Goal: Task Accomplishment & Management: Manage account settings

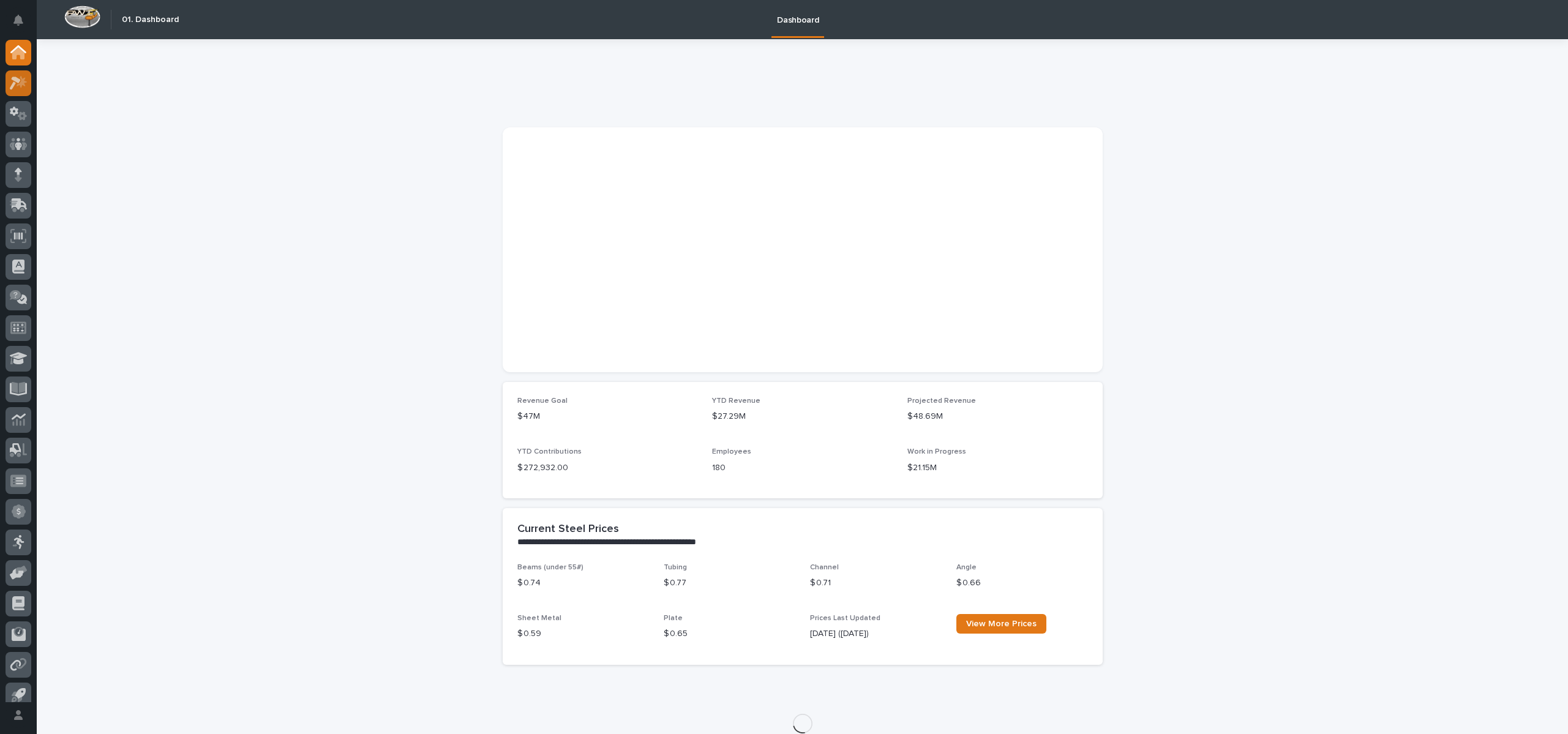
click at [18, 82] on icon at bounding box center [15, 83] width 11 height 14
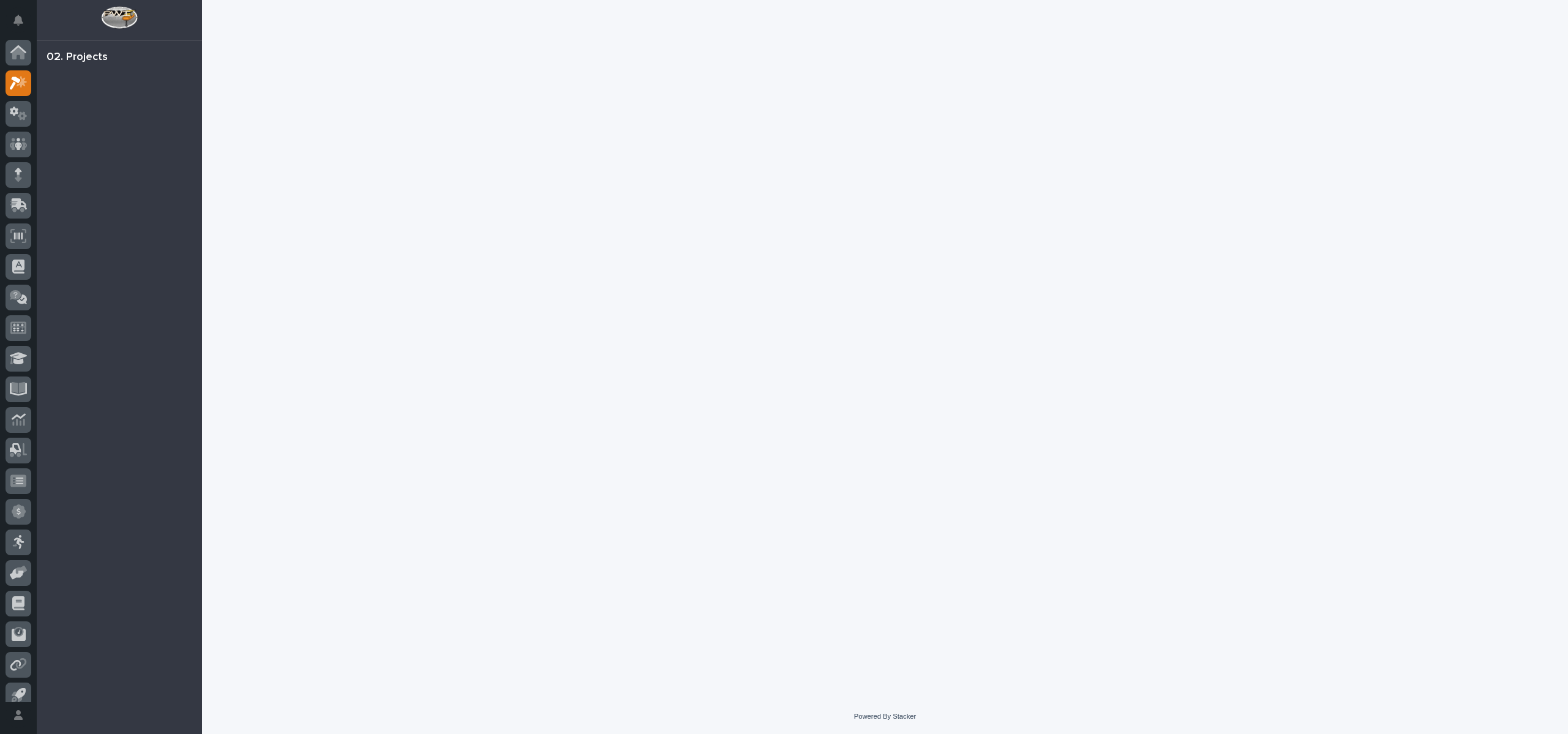
scroll to position [11, 0]
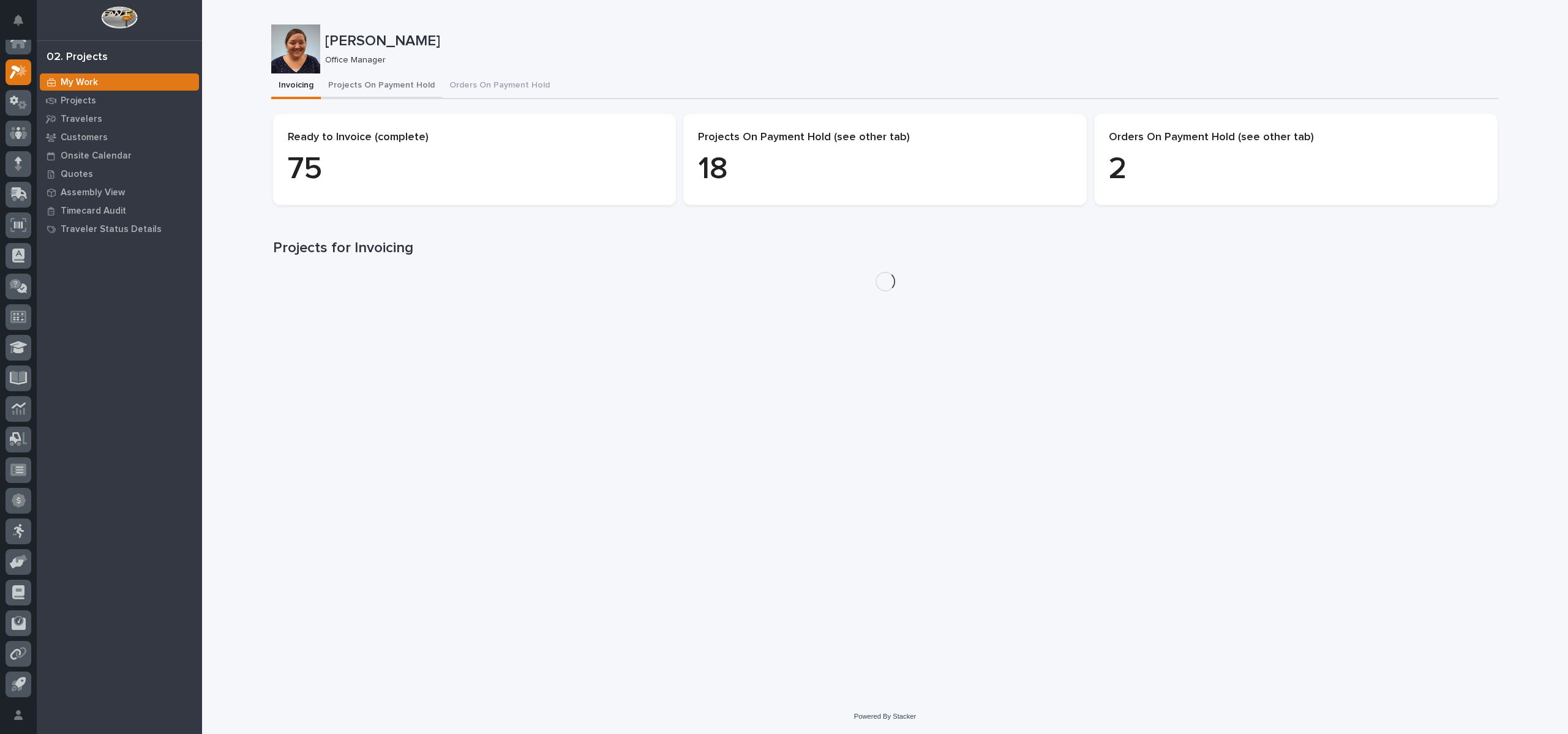
click at [373, 90] on button "Projects On Payment Hold" at bounding box center [381, 87] width 122 height 26
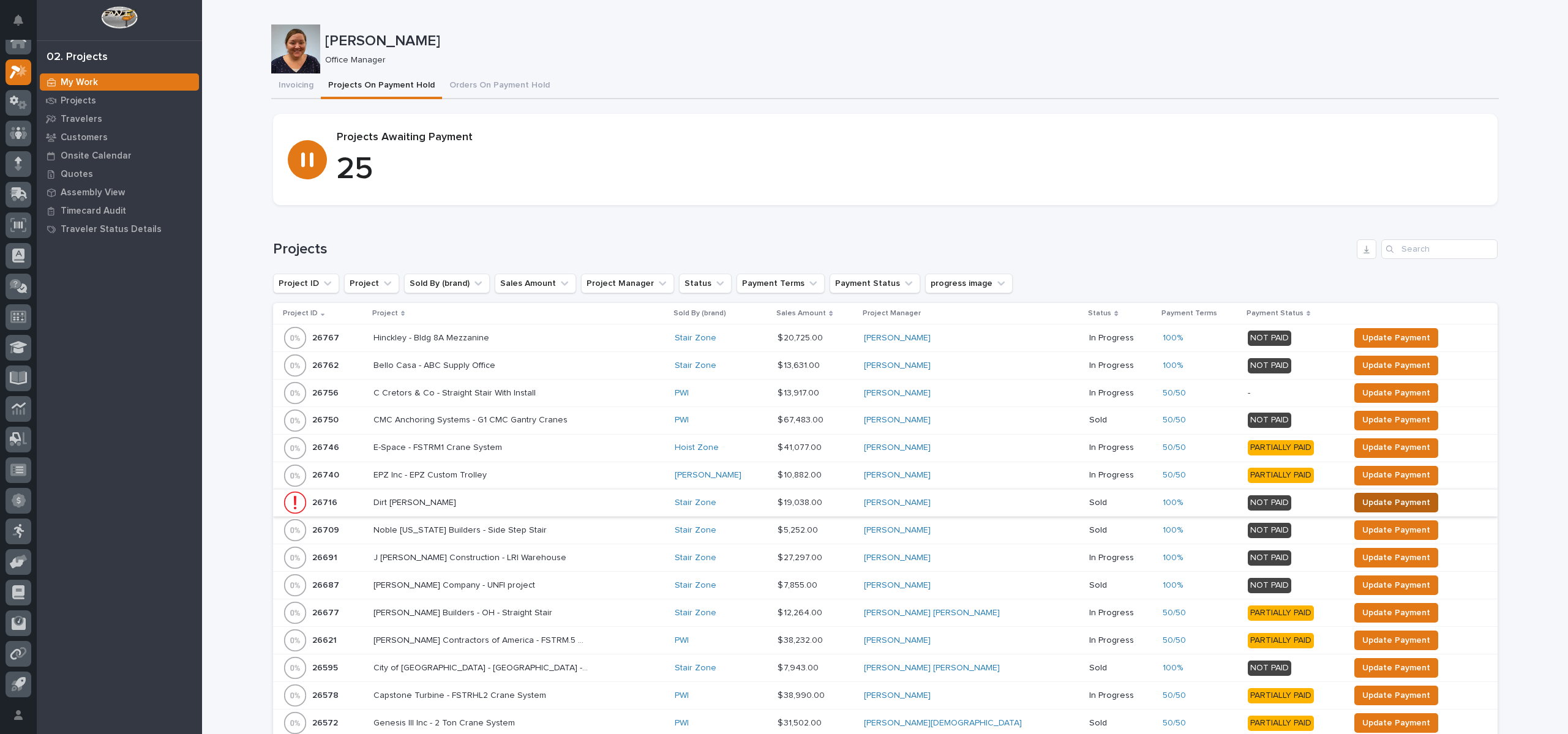
click at [1363, 497] on span "Update Payment" at bounding box center [1397, 503] width 68 height 14
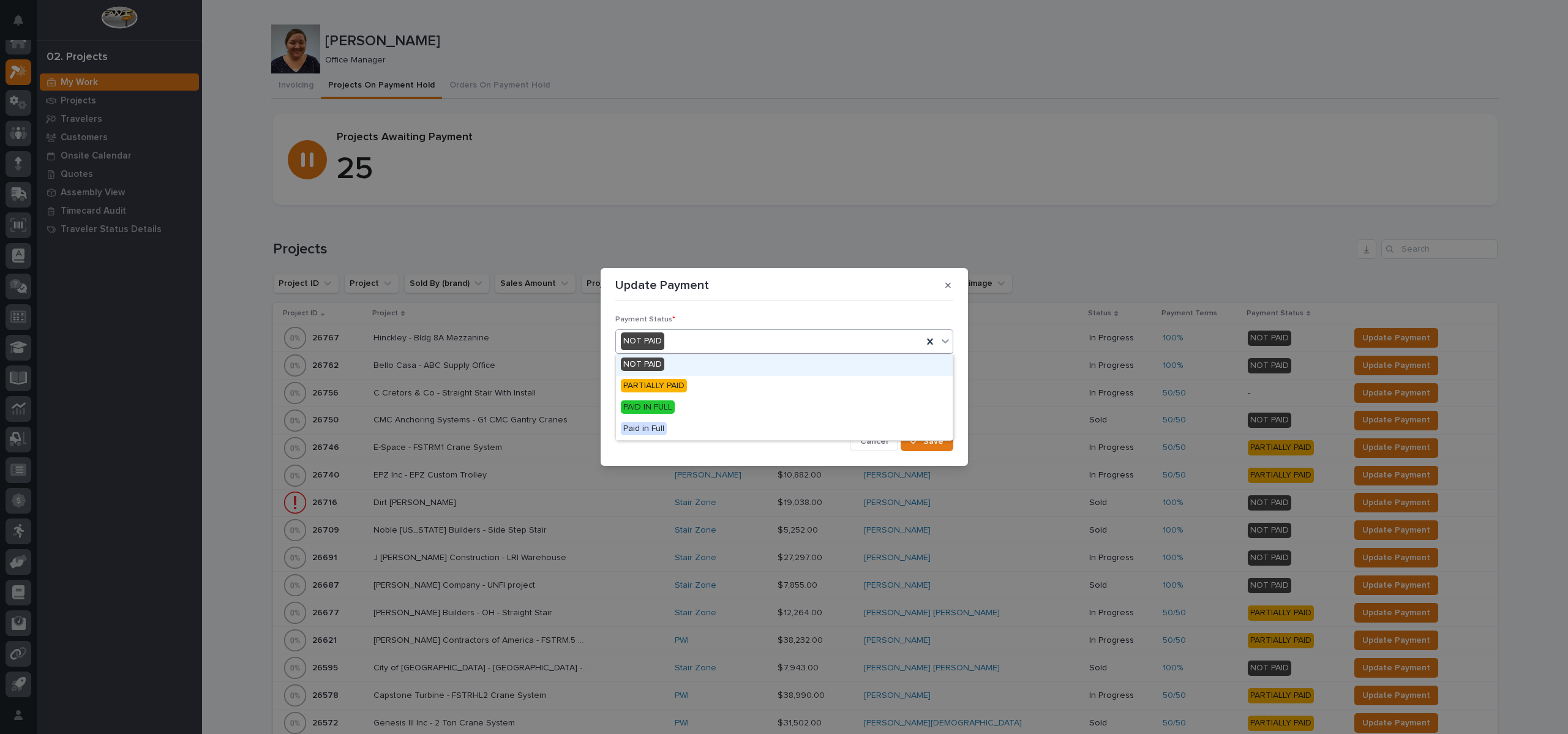
click at [716, 344] on div "NOT PAID" at bounding box center [769, 341] width 307 height 20
click at [677, 408] on div "PAID IN FULL" at bounding box center [784, 408] width 336 height 22
click at [915, 439] on icon "button" at bounding box center [914, 441] width 7 height 9
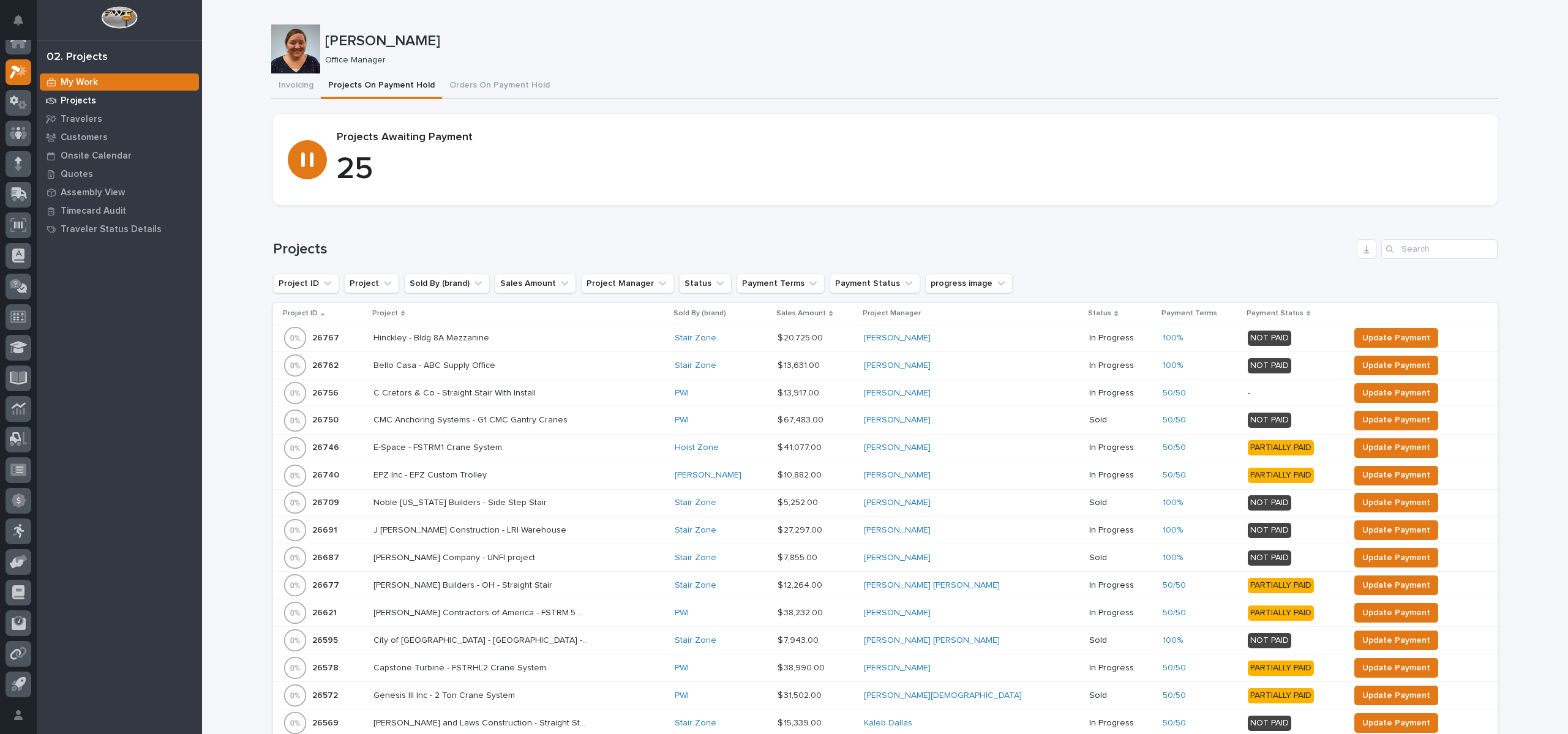
click at [93, 103] on p "Projects" at bounding box center [78, 101] width 35 height 11
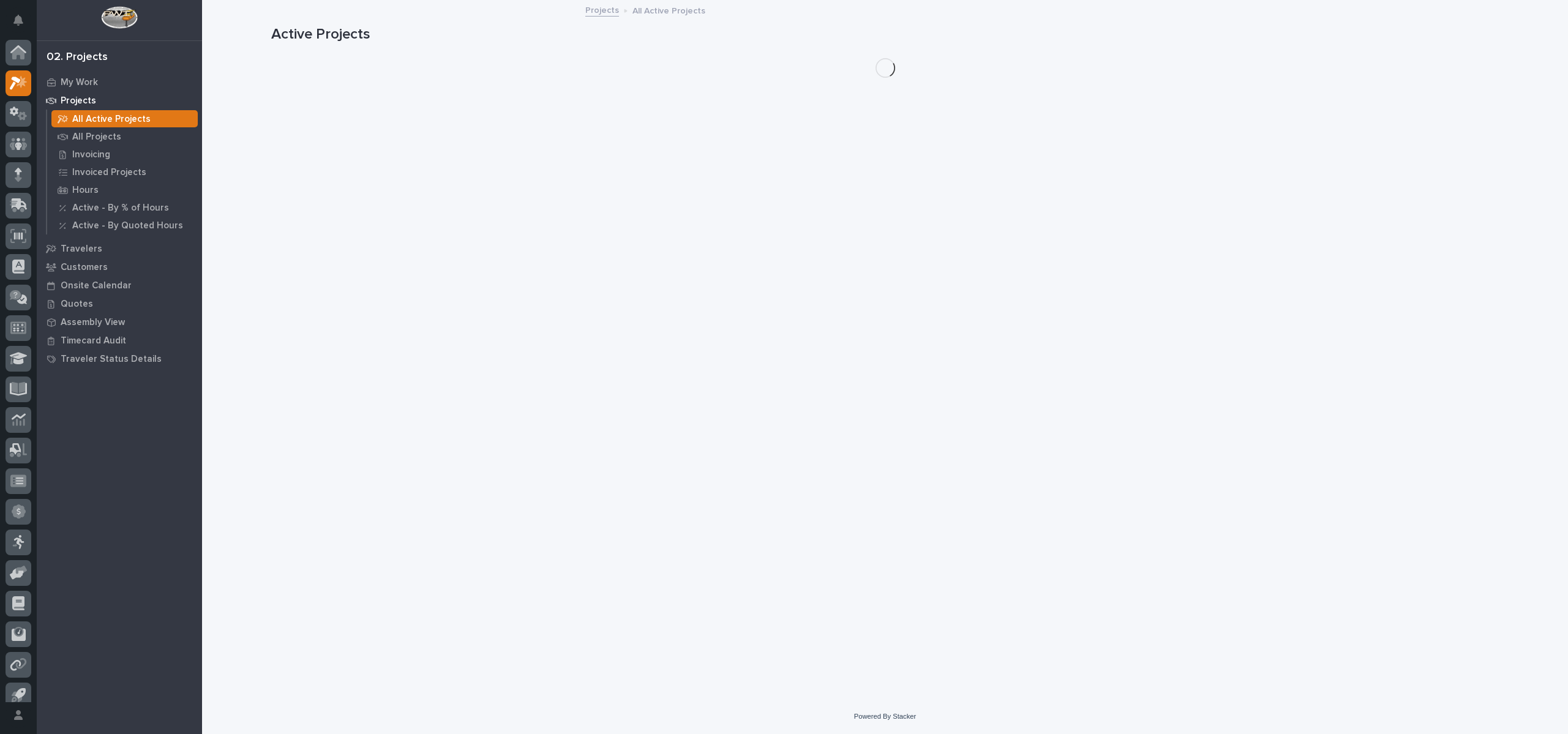
scroll to position [11, 0]
click at [106, 134] on p "All Projects" at bounding box center [97, 137] width 49 height 11
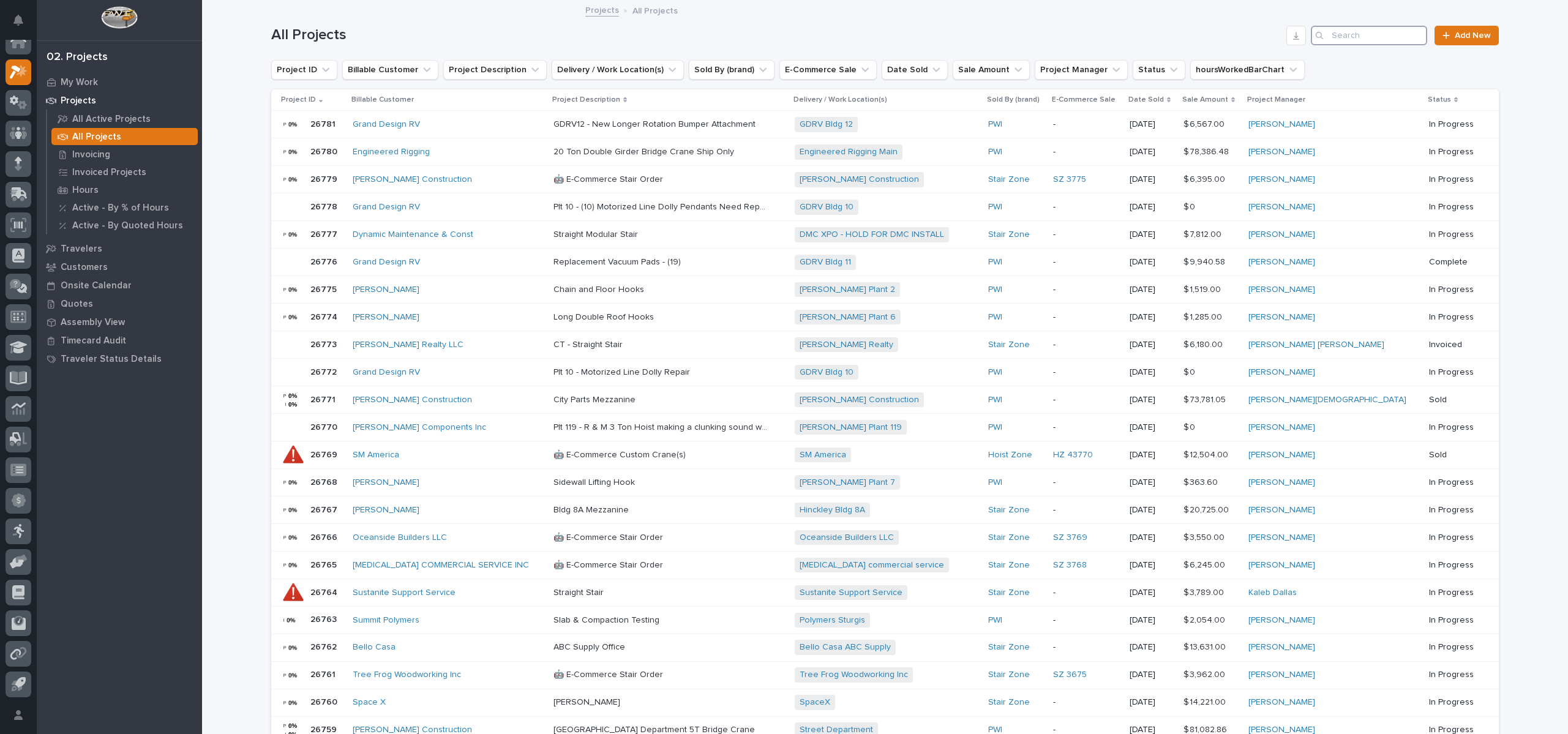
click at [1351, 38] on input "Search" at bounding box center [1369, 35] width 116 height 20
type input "26716"
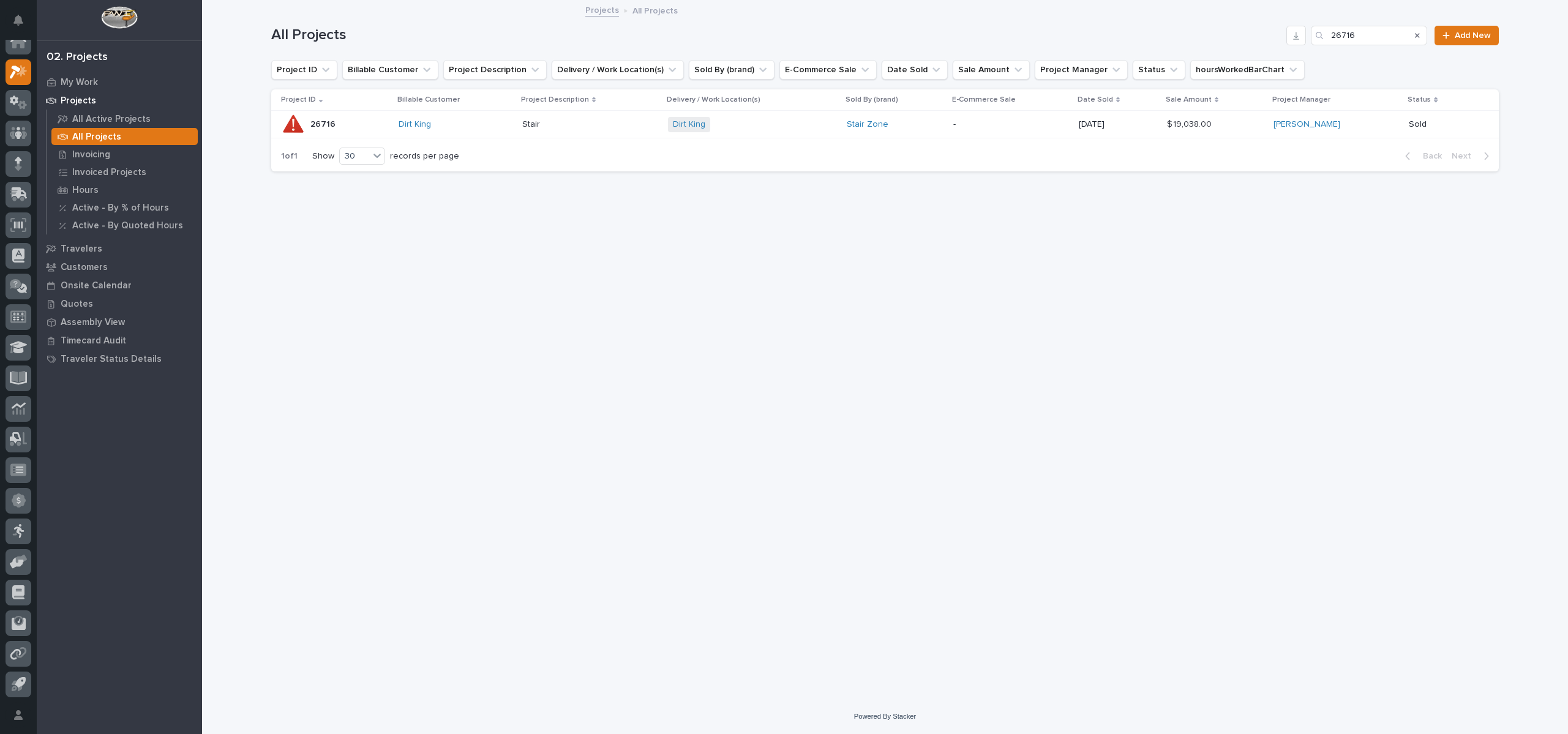
click at [329, 124] on p "26716" at bounding box center [324, 124] width 27 height 13
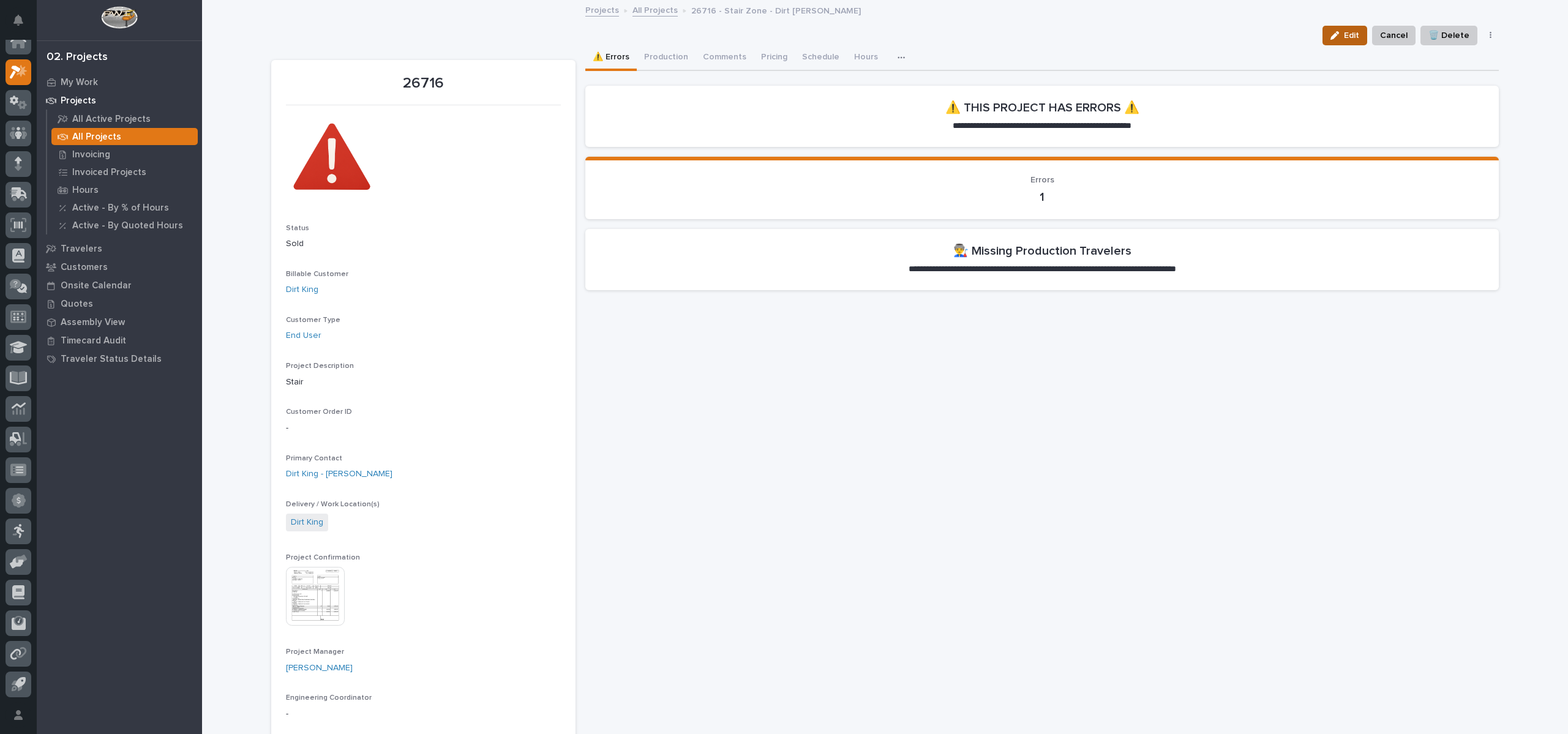
click at [1344, 36] on span "Edit" at bounding box center [1352, 35] width 15 height 11
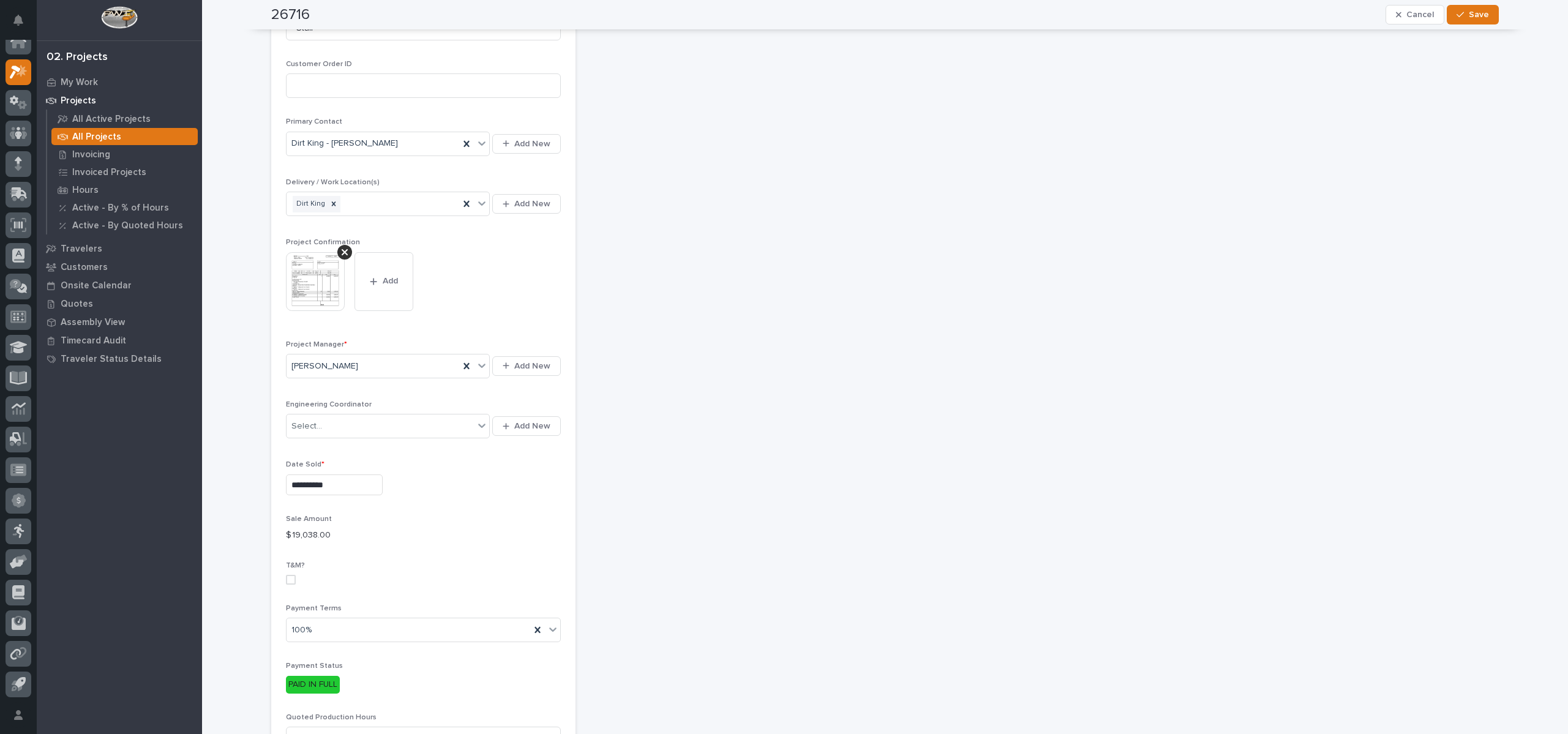
scroll to position [551, 0]
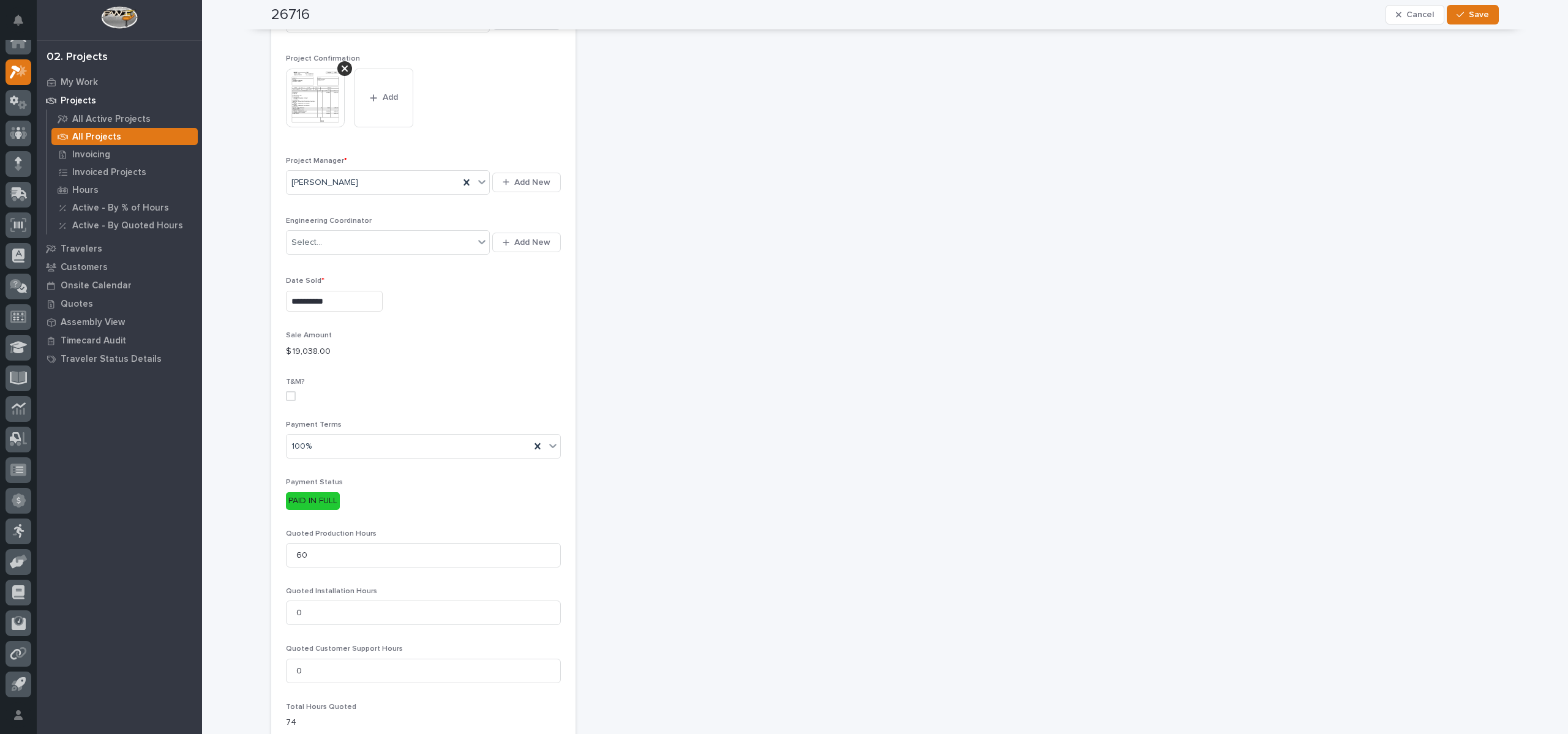
click at [305, 500] on div "PAID IN FULL" at bounding box center [313, 500] width 54 height 18
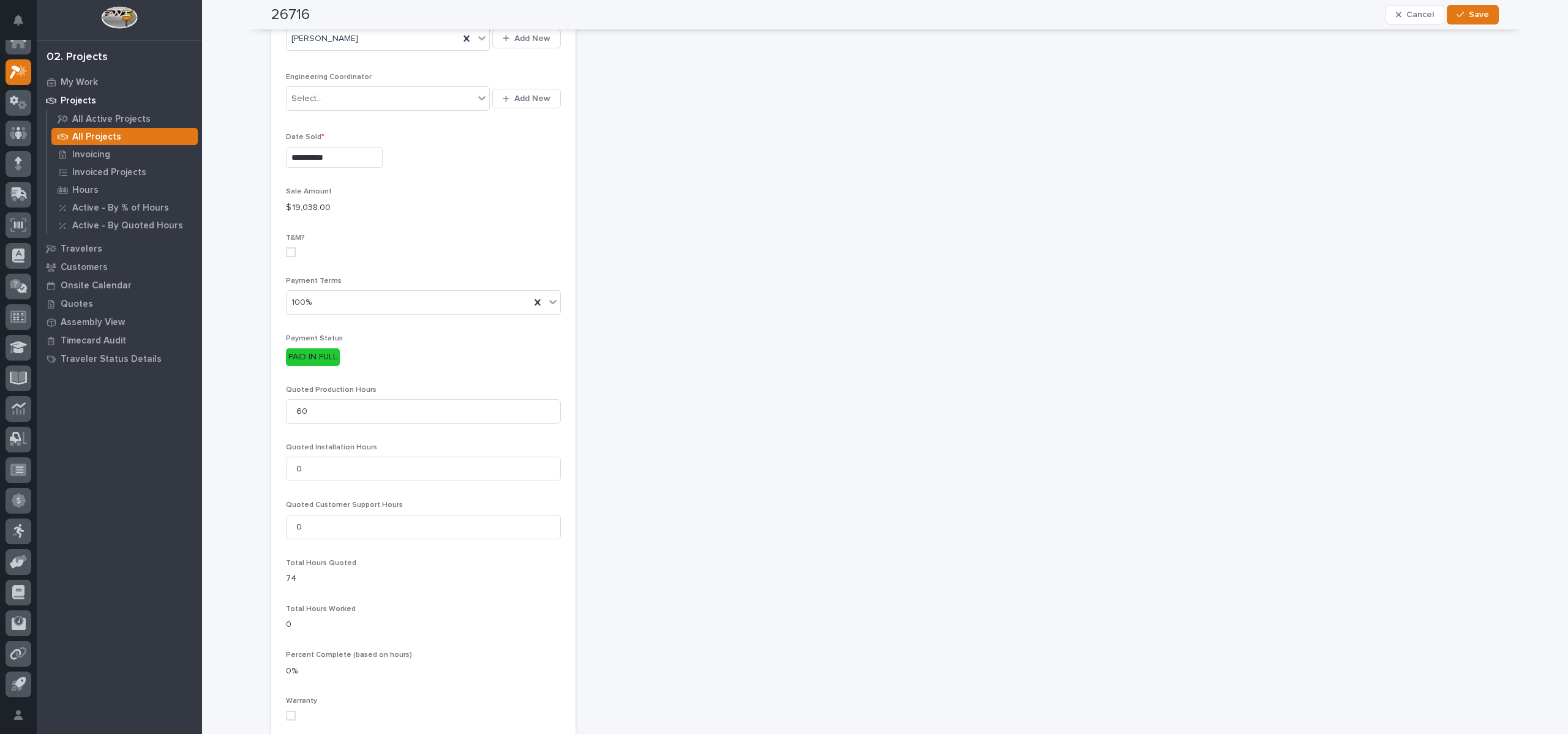
scroll to position [735, 0]
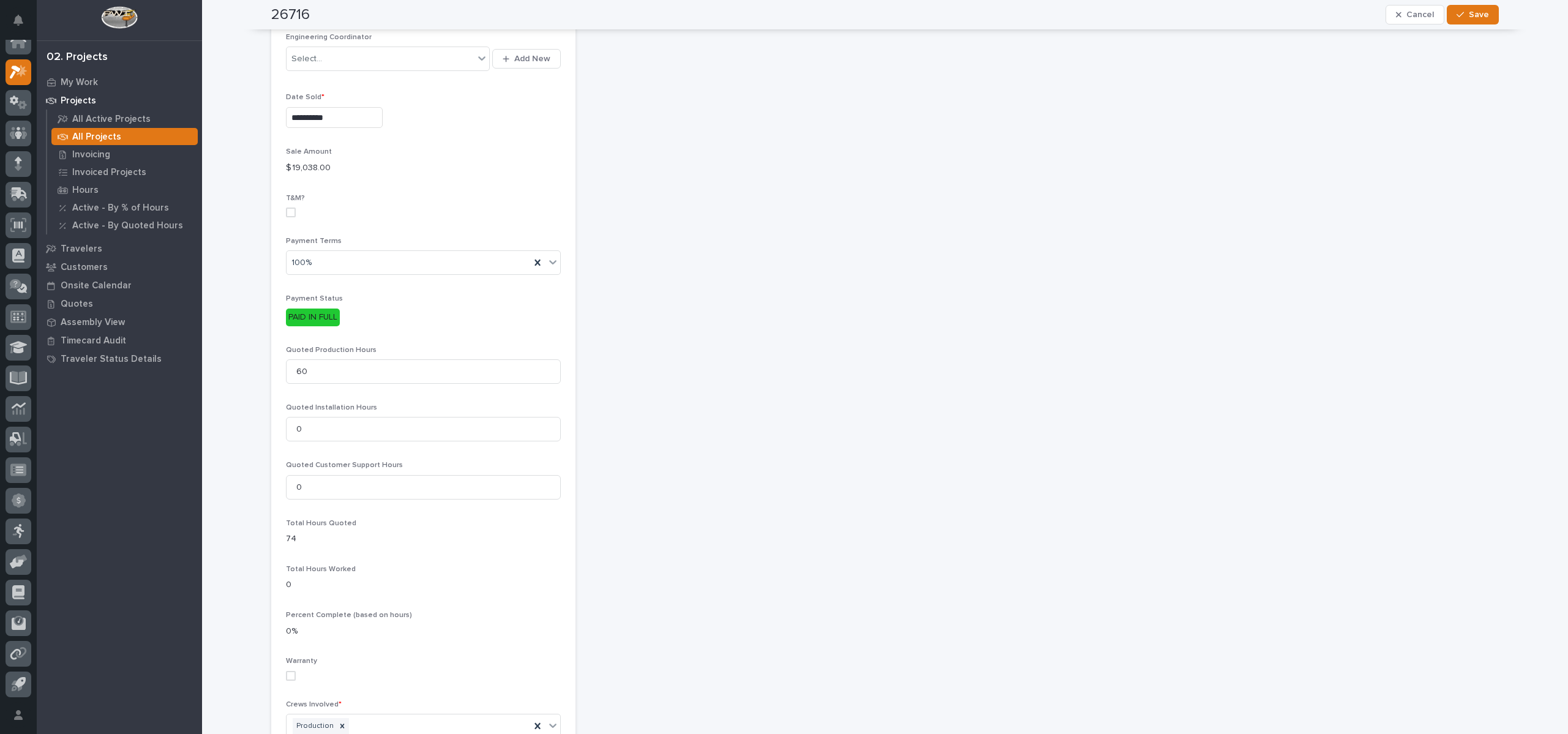
click at [293, 312] on div "PAID IN FULL" at bounding box center [313, 317] width 54 height 18
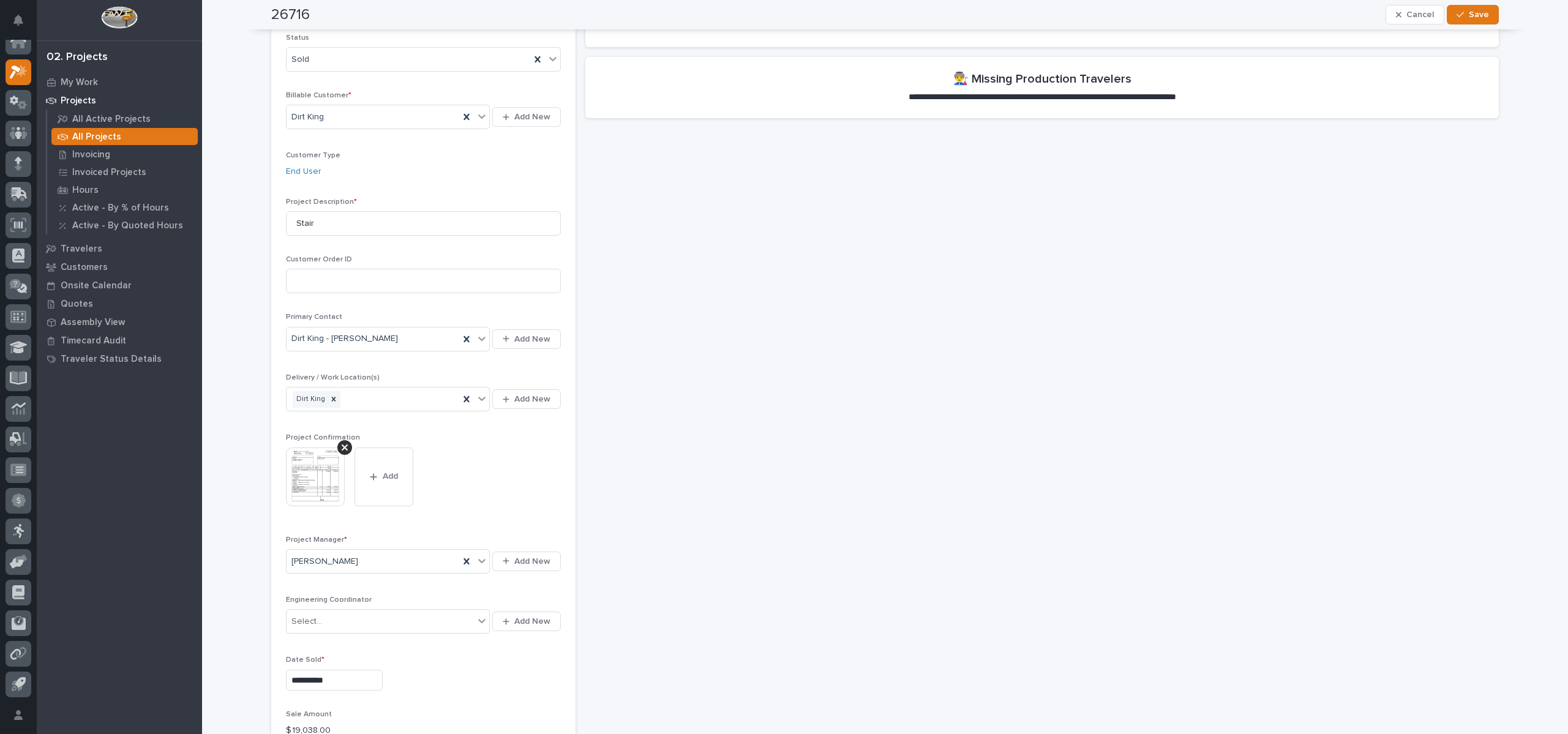
scroll to position [0, 0]
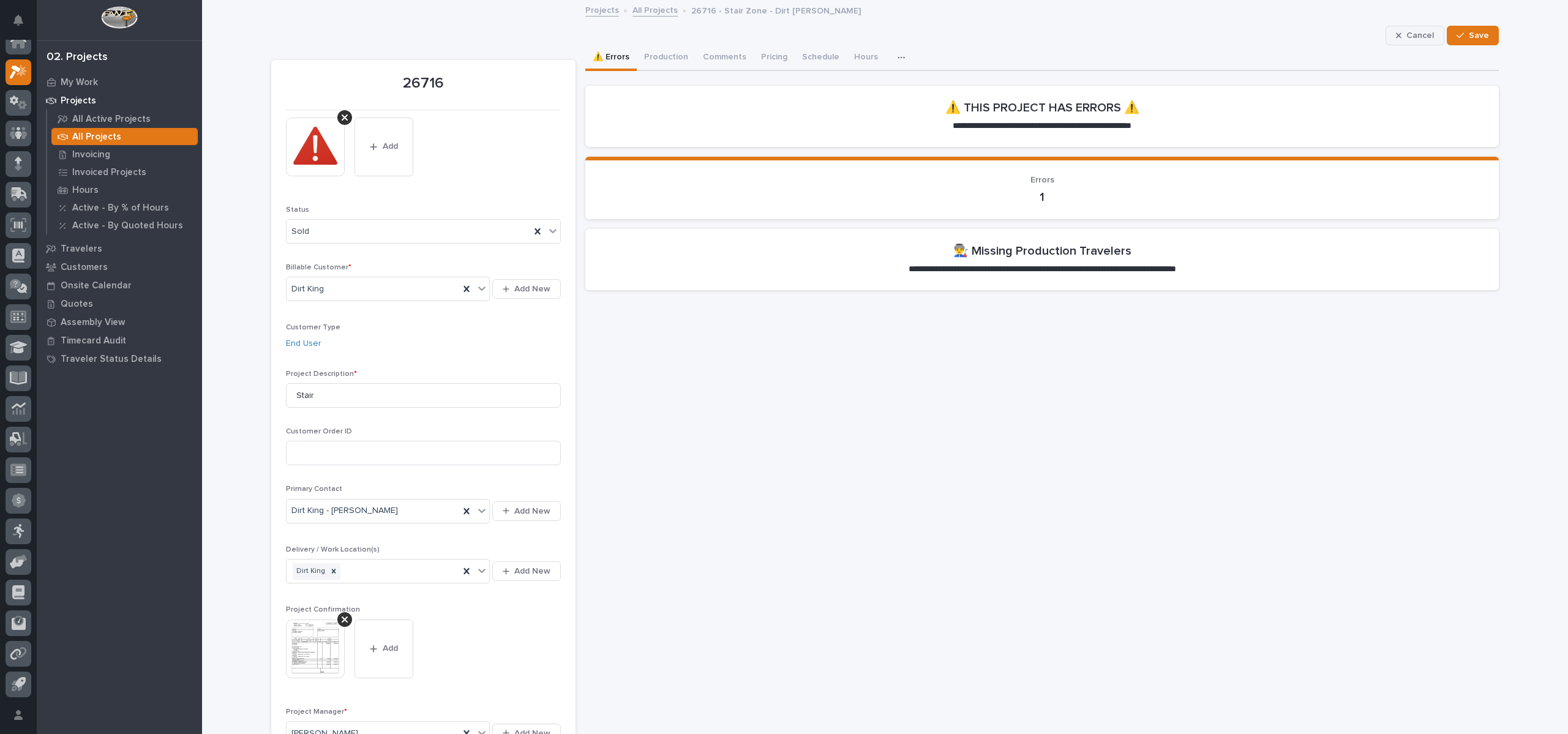
click at [1408, 36] on span "Cancel" at bounding box center [1420, 35] width 27 height 11
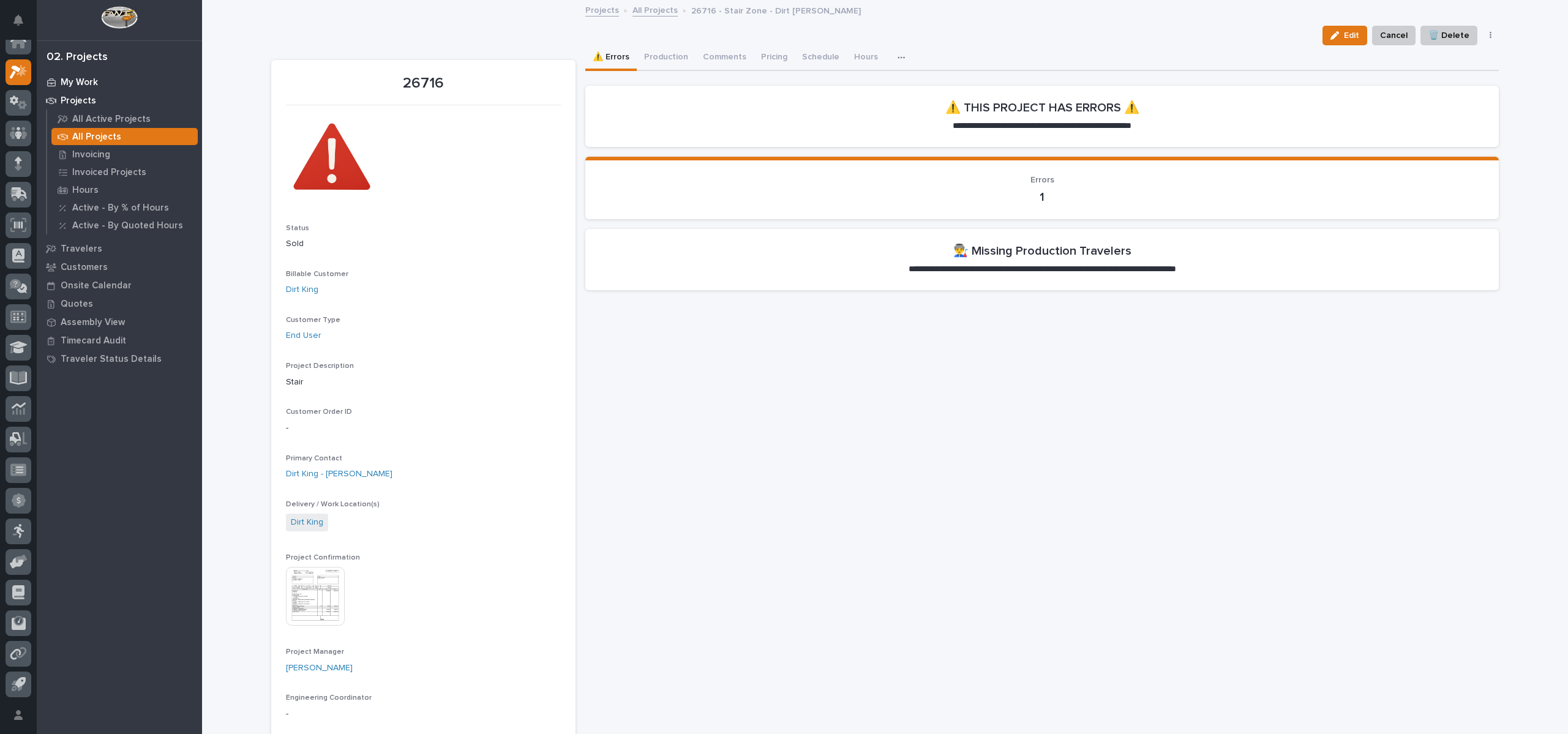
click at [77, 84] on p "My Work" at bounding box center [80, 82] width 38 height 11
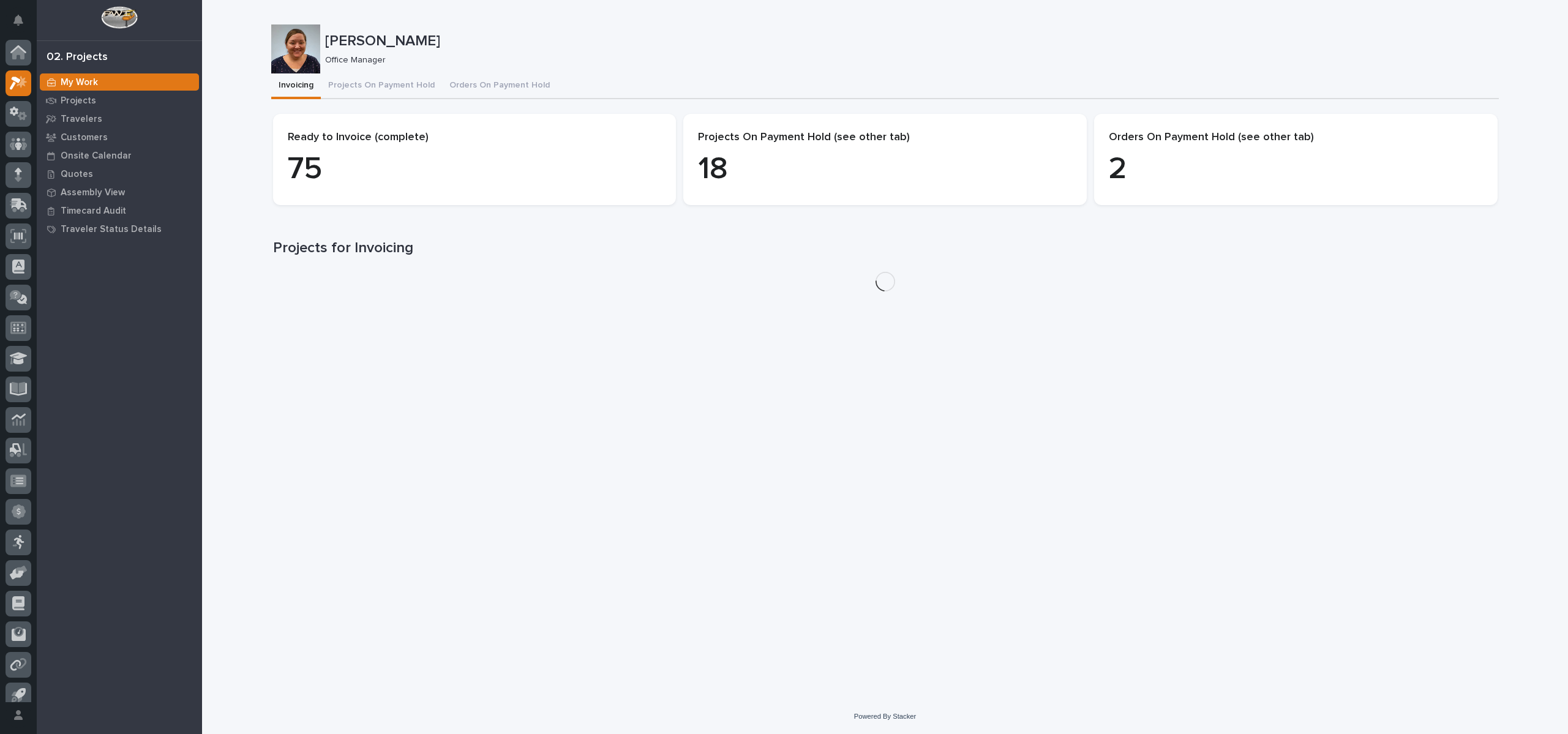
scroll to position [11, 0]
click at [378, 88] on button "Projects On Payment Hold" at bounding box center [381, 87] width 122 height 26
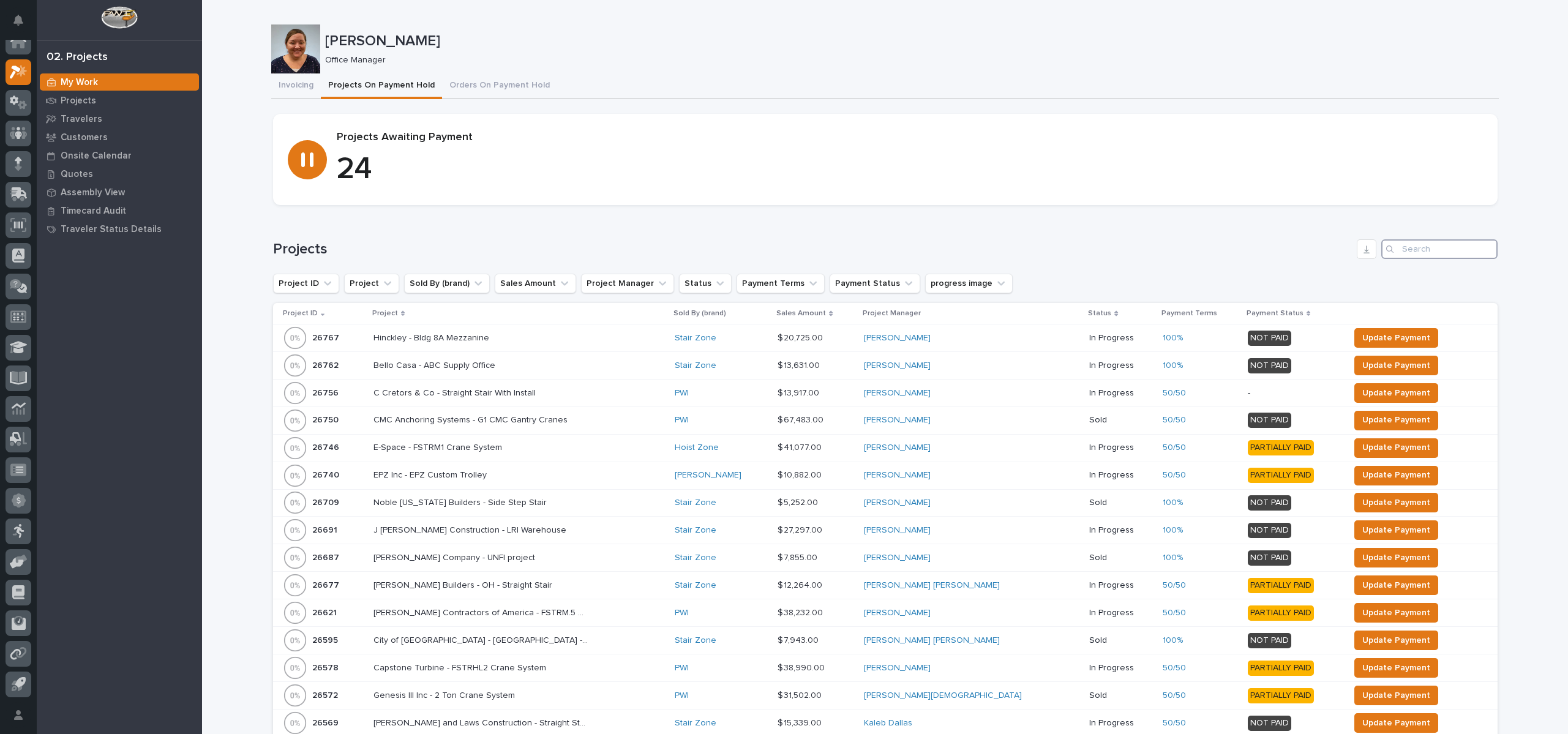
click at [1439, 250] on input "Search" at bounding box center [1439, 249] width 116 height 20
type input "26716"
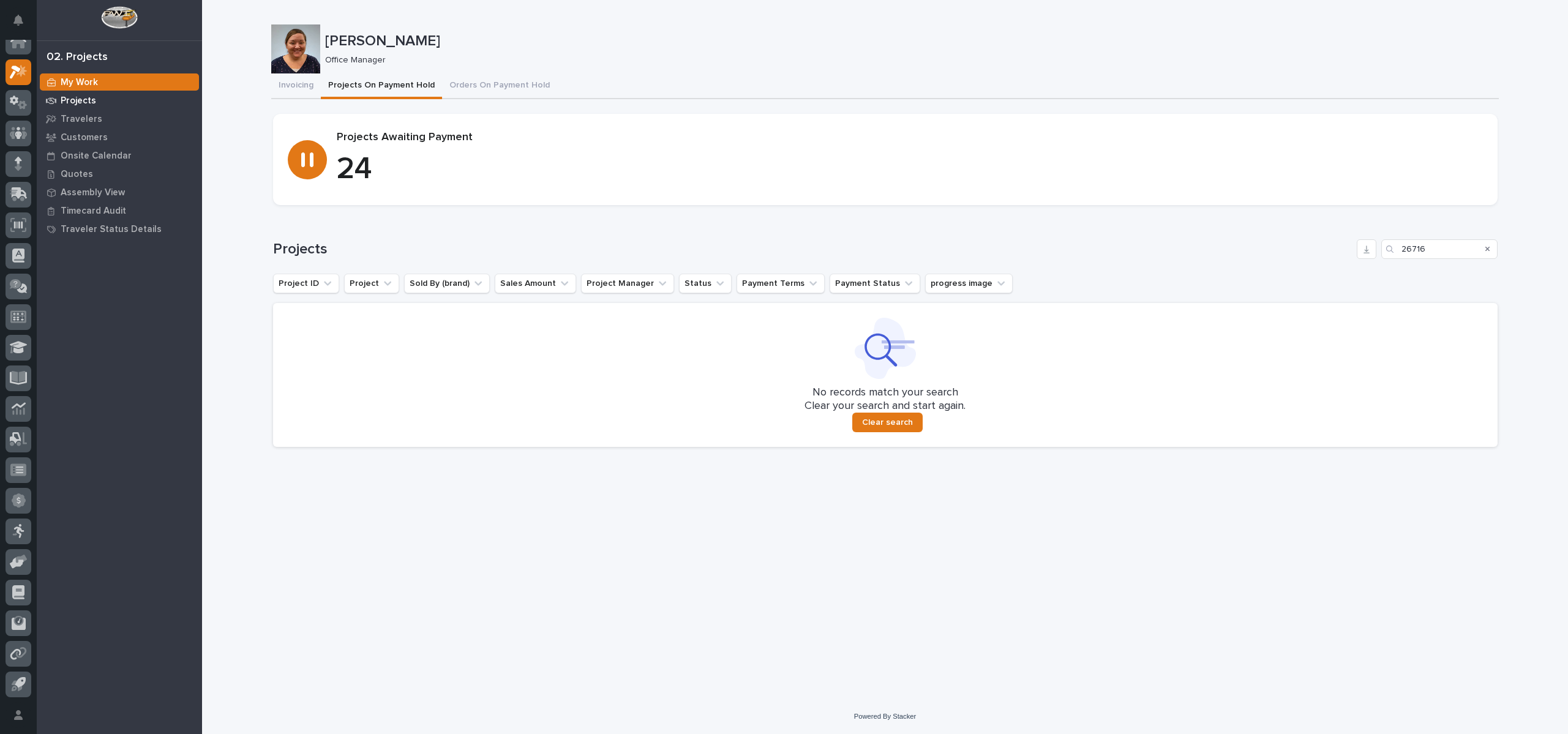
click at [80, 92] on div "Projects" at bounding box center [119, 101] width 159 height 17
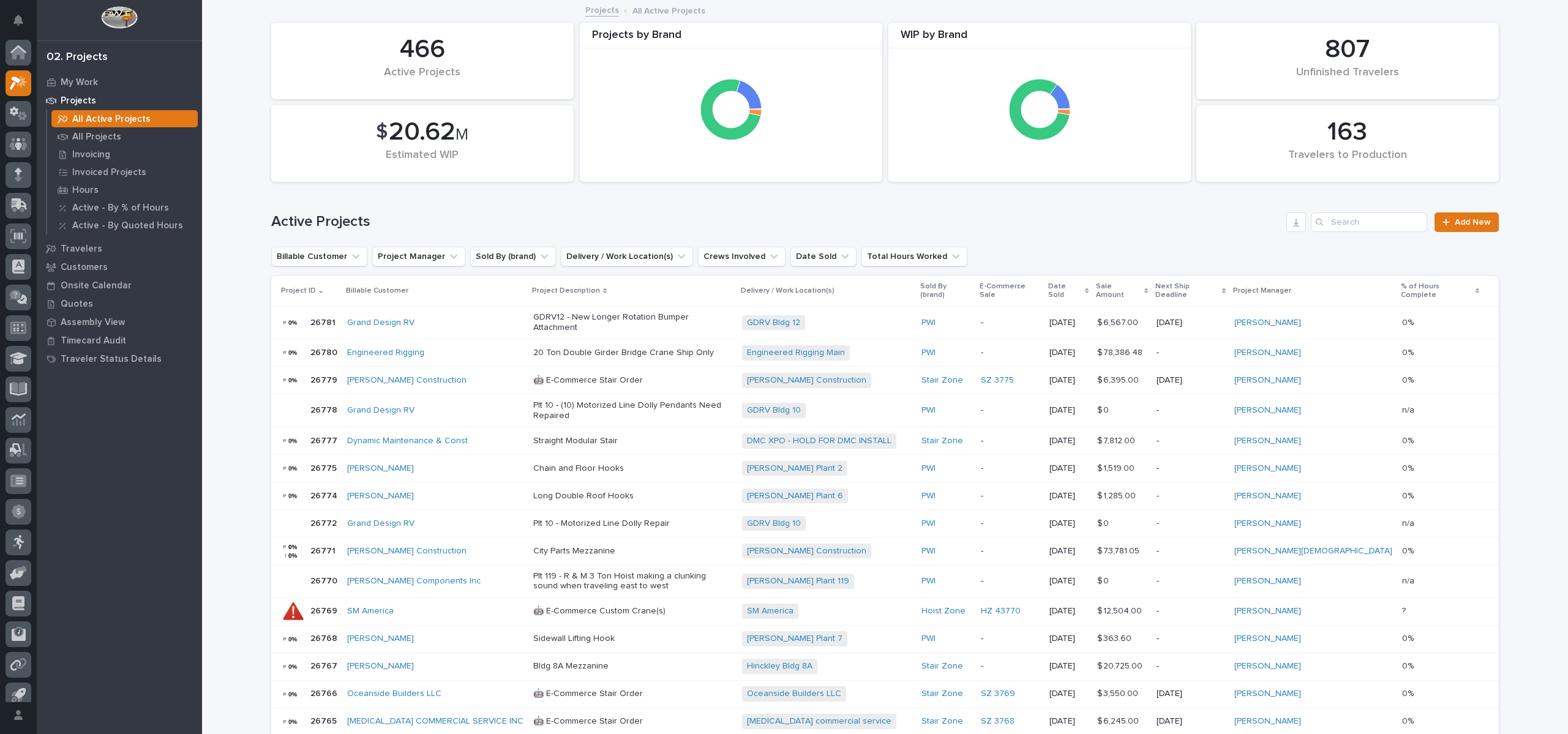
scroll to position [11, 0]
click at [99, 134] on p "All Projects" at bounding box center [97, 137] width 49 height 11
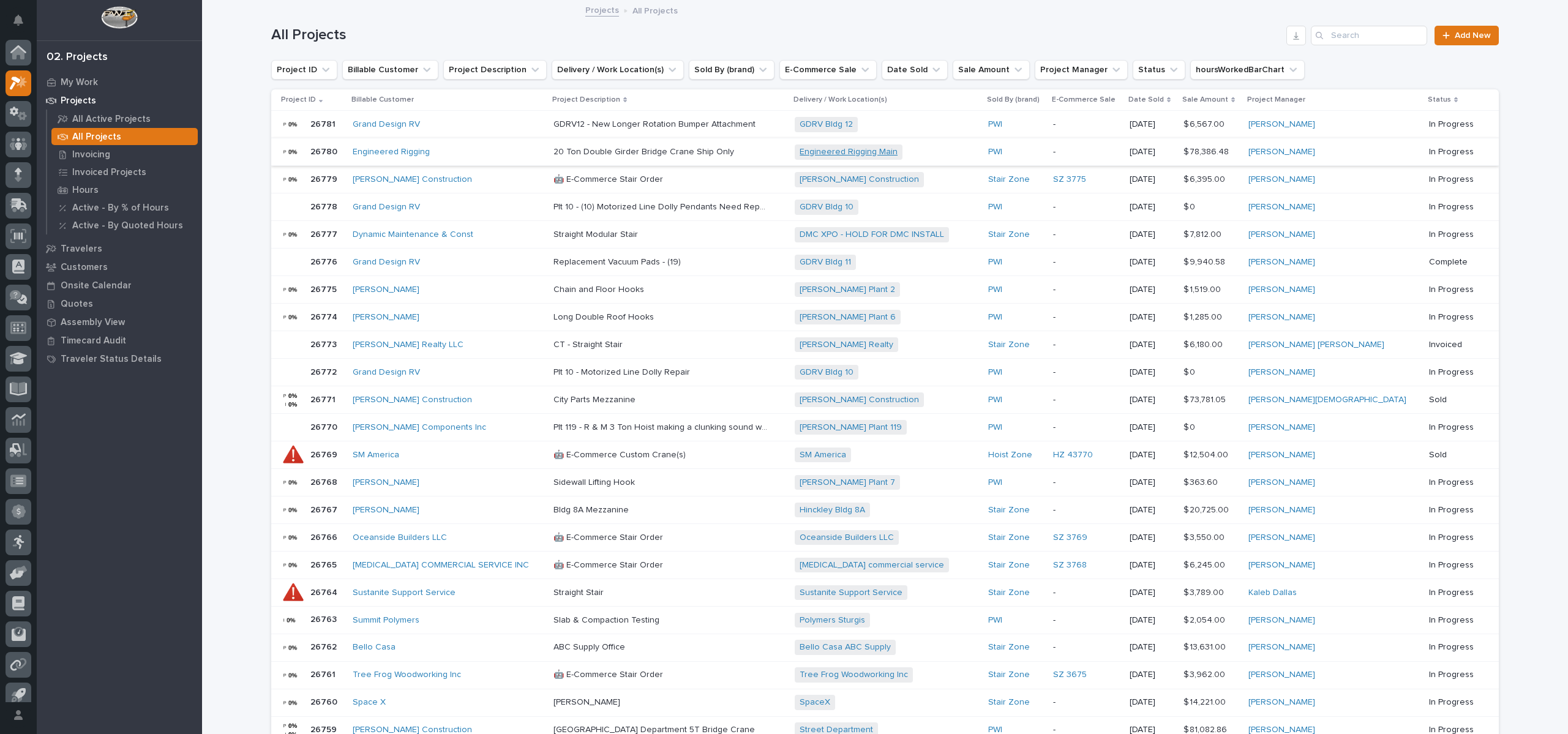
scroll to position [11, 0]
click at [1389, 33] on input "Search" at bounding box center [1369, 35] width 116 height 20
type input "26716"
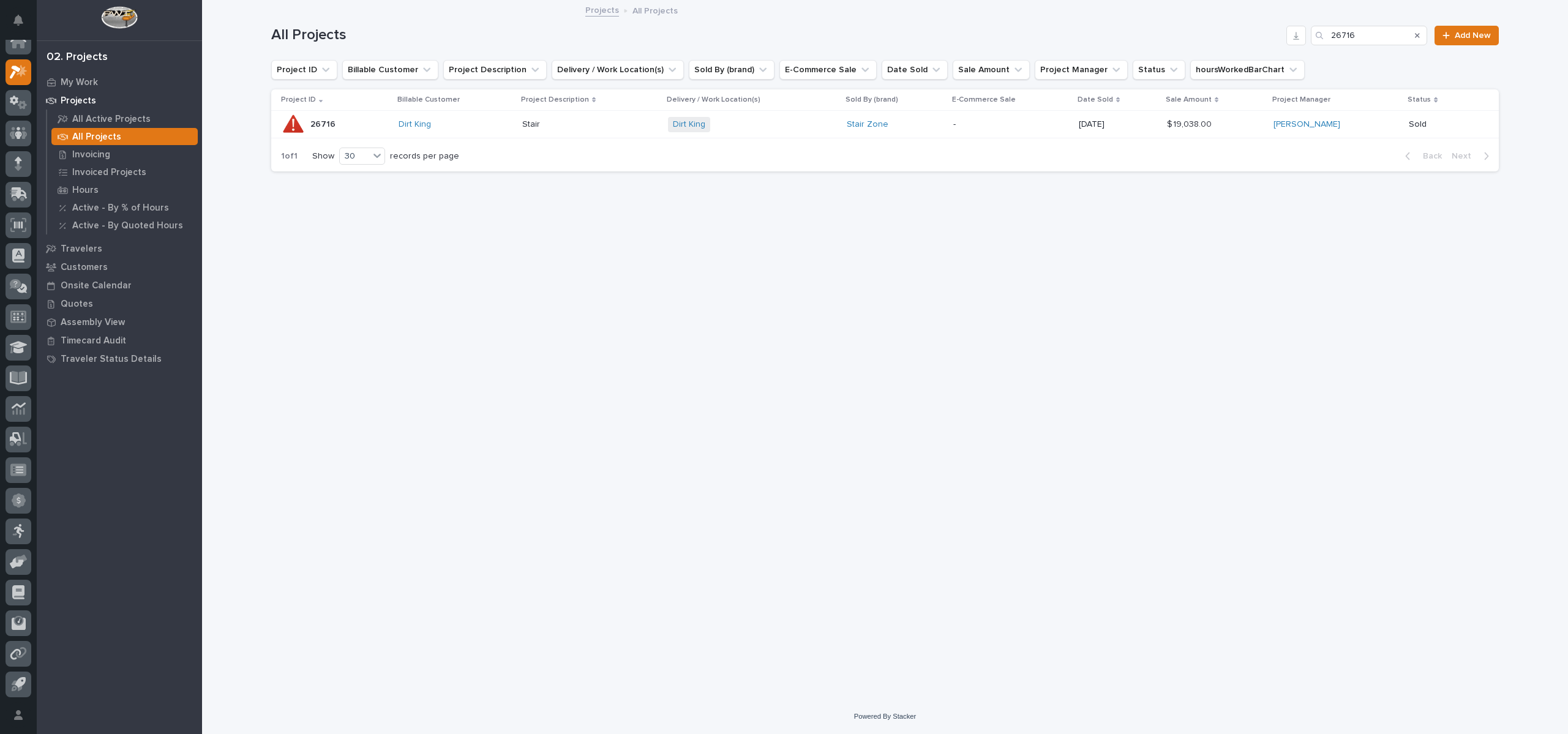
click at [325, 121] on p "26716" at bounding box center [324, 124] width 27 height 13
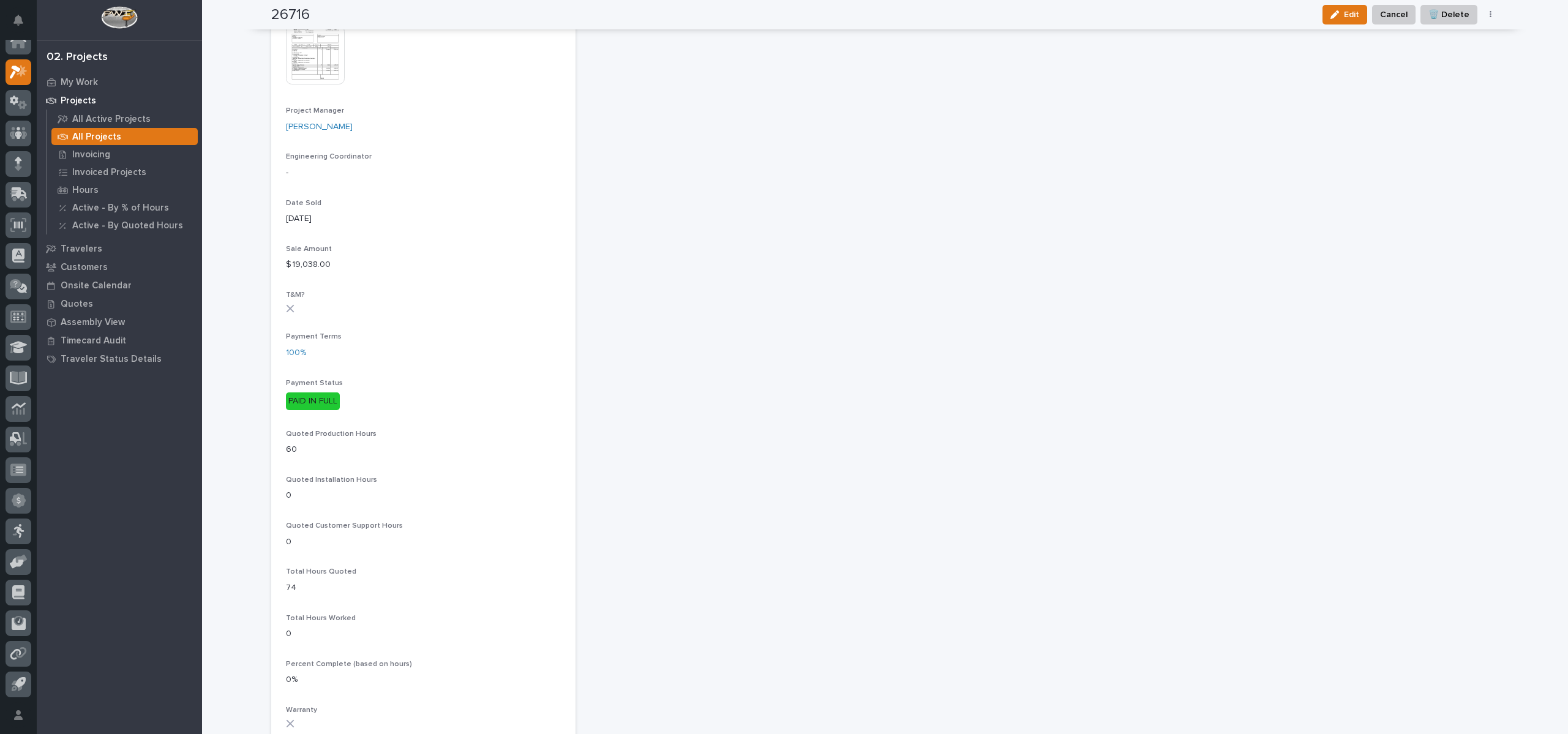
scroll to position [551, 0]
click at [301, 388] on div "PAID IN FULL" at bounding box center [313, 391] width 54 height 18
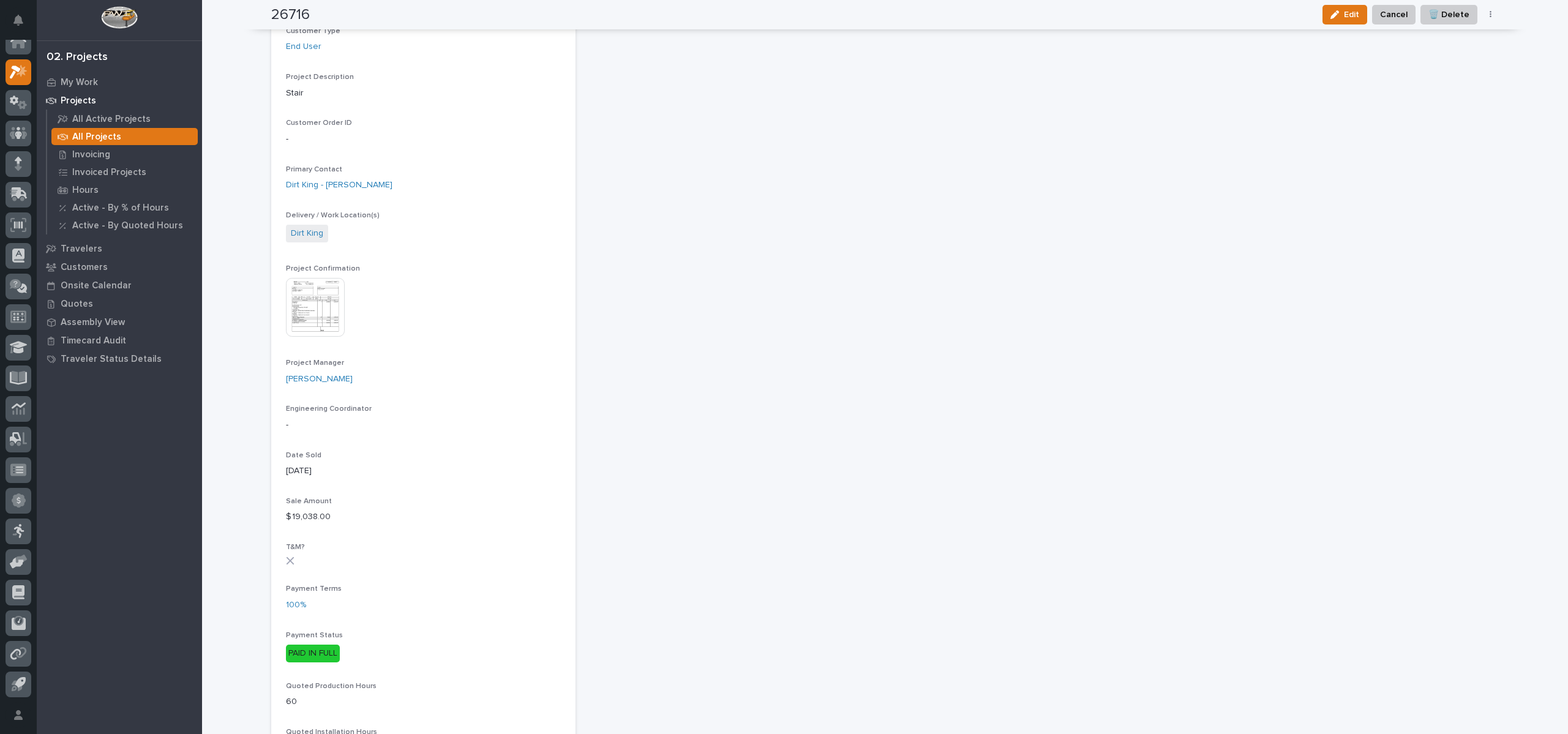
scroll to position [0, 0]
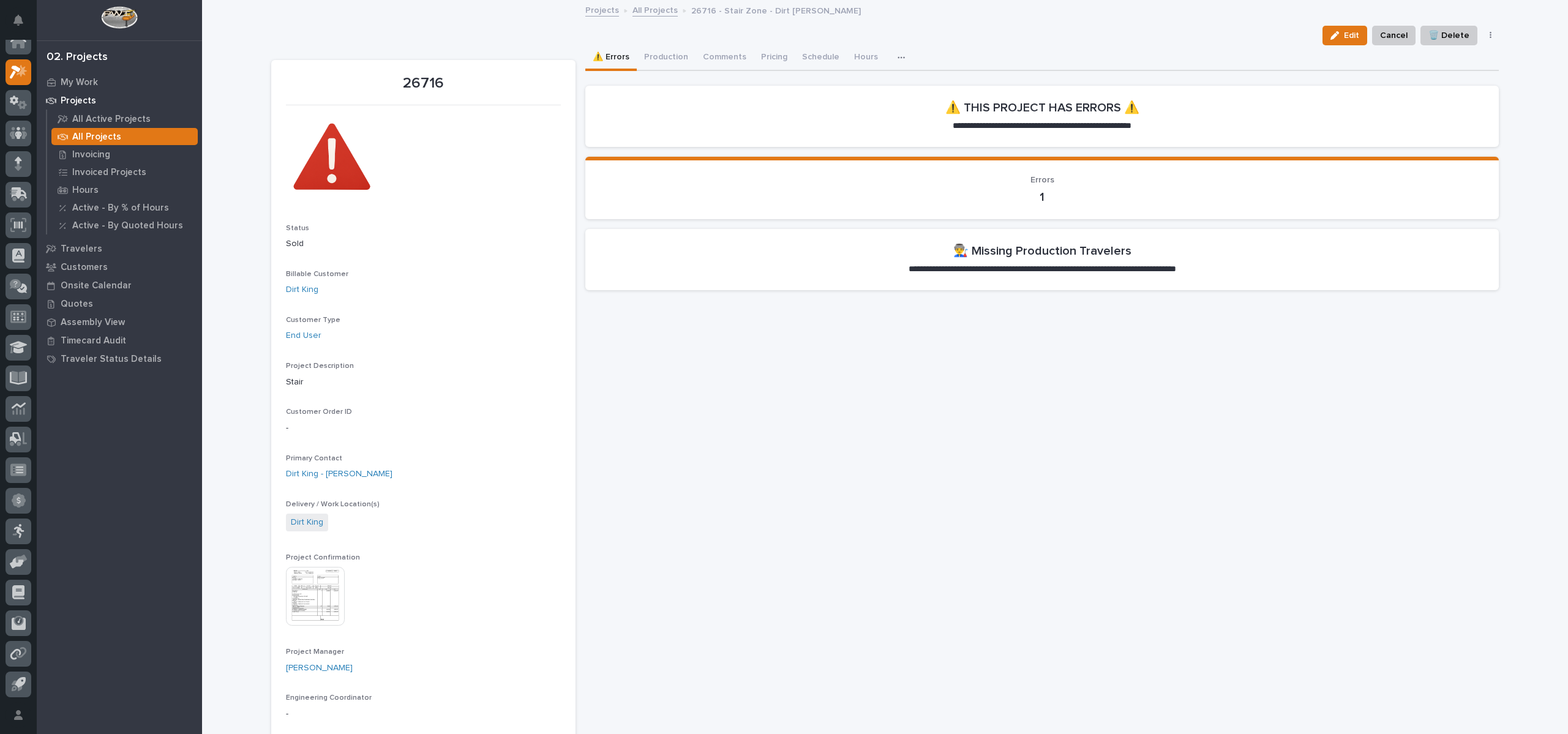
click at [898, 54] on icon "button" at bounding box center [902, 58] width 7 height 9
click at [640, 58] on button "Production" at bounding box center [666, 59] width 59 height 26
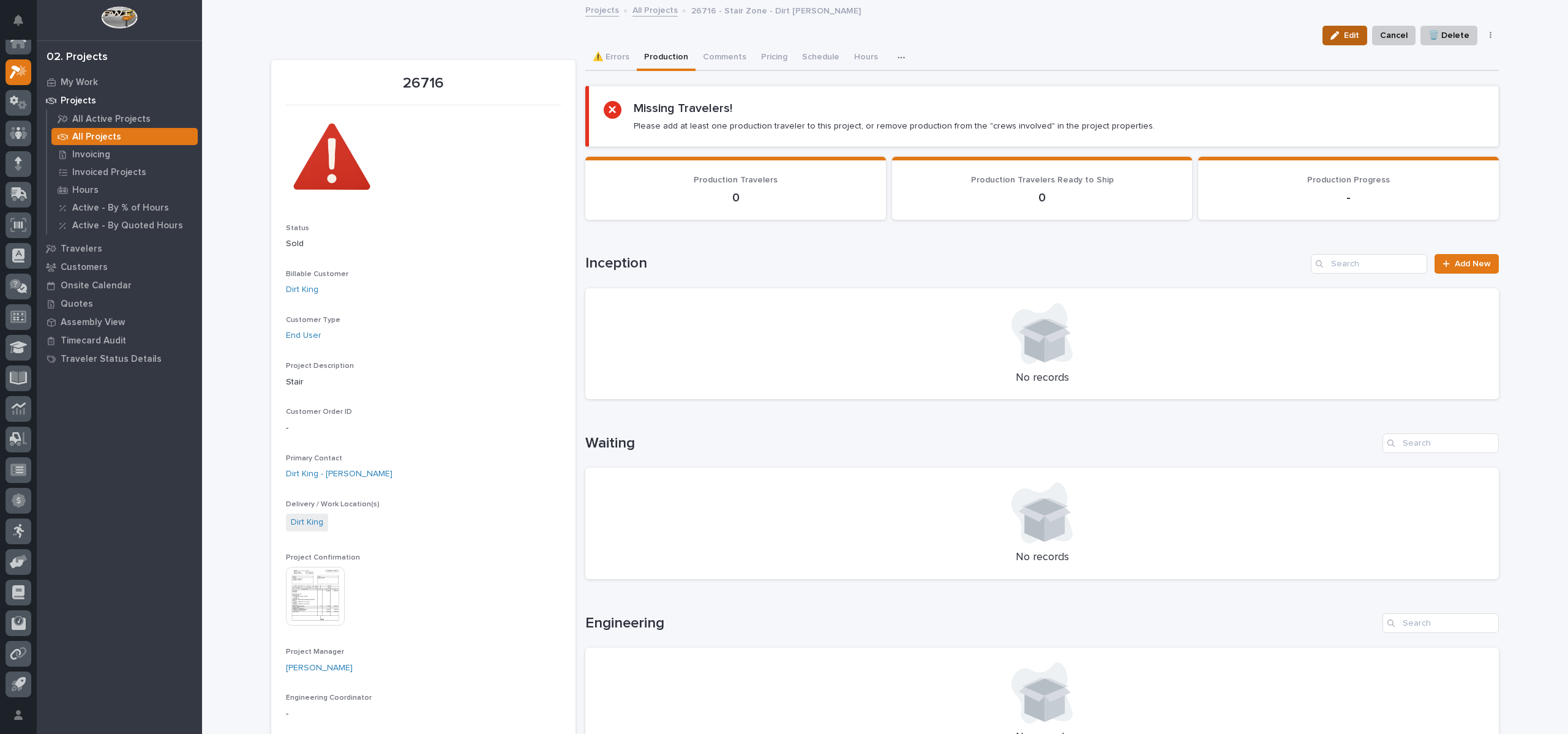
click at [1334, 40] on button "Edit" at bounding box center [1345, 35] width 45 height 20
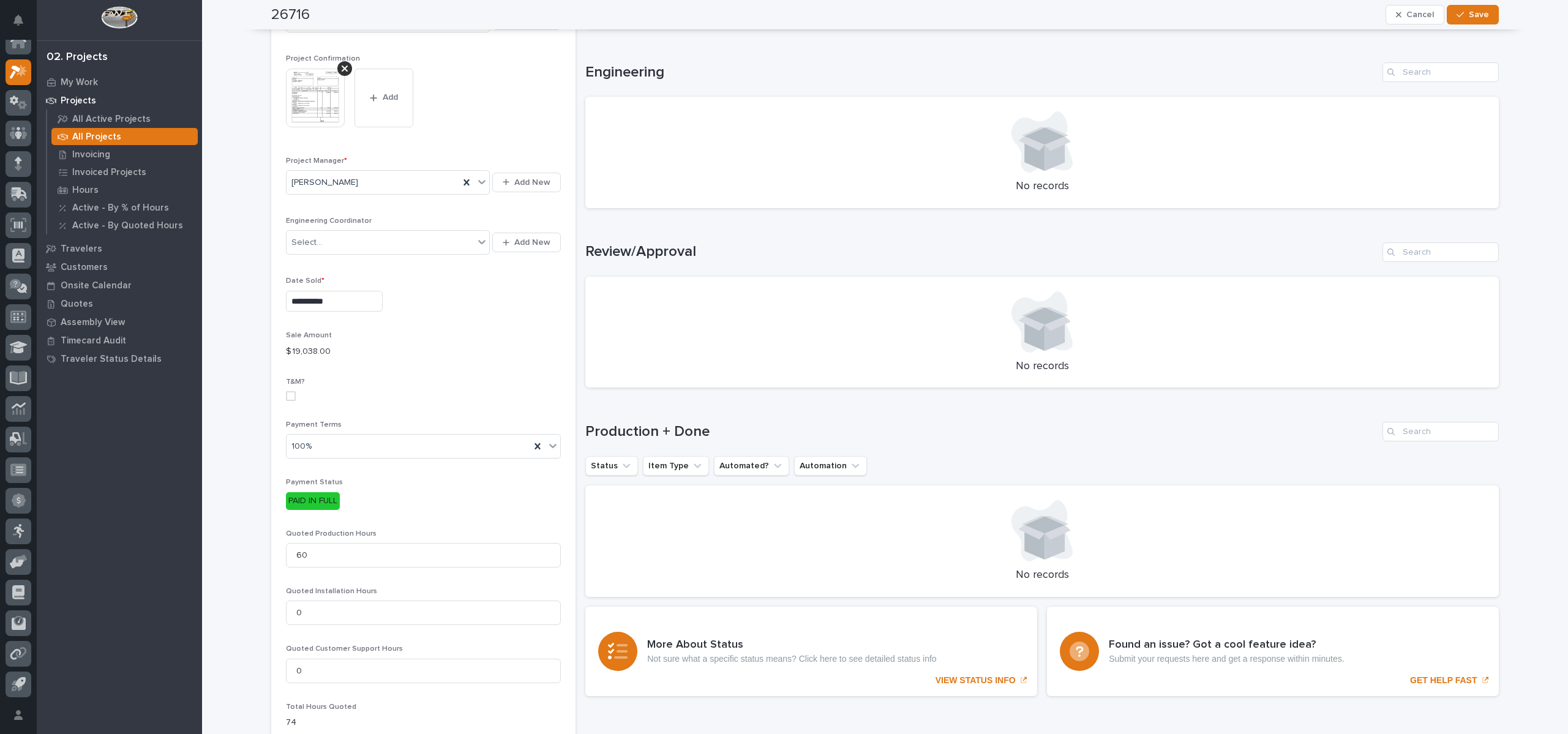
scroll to position [735, 0]
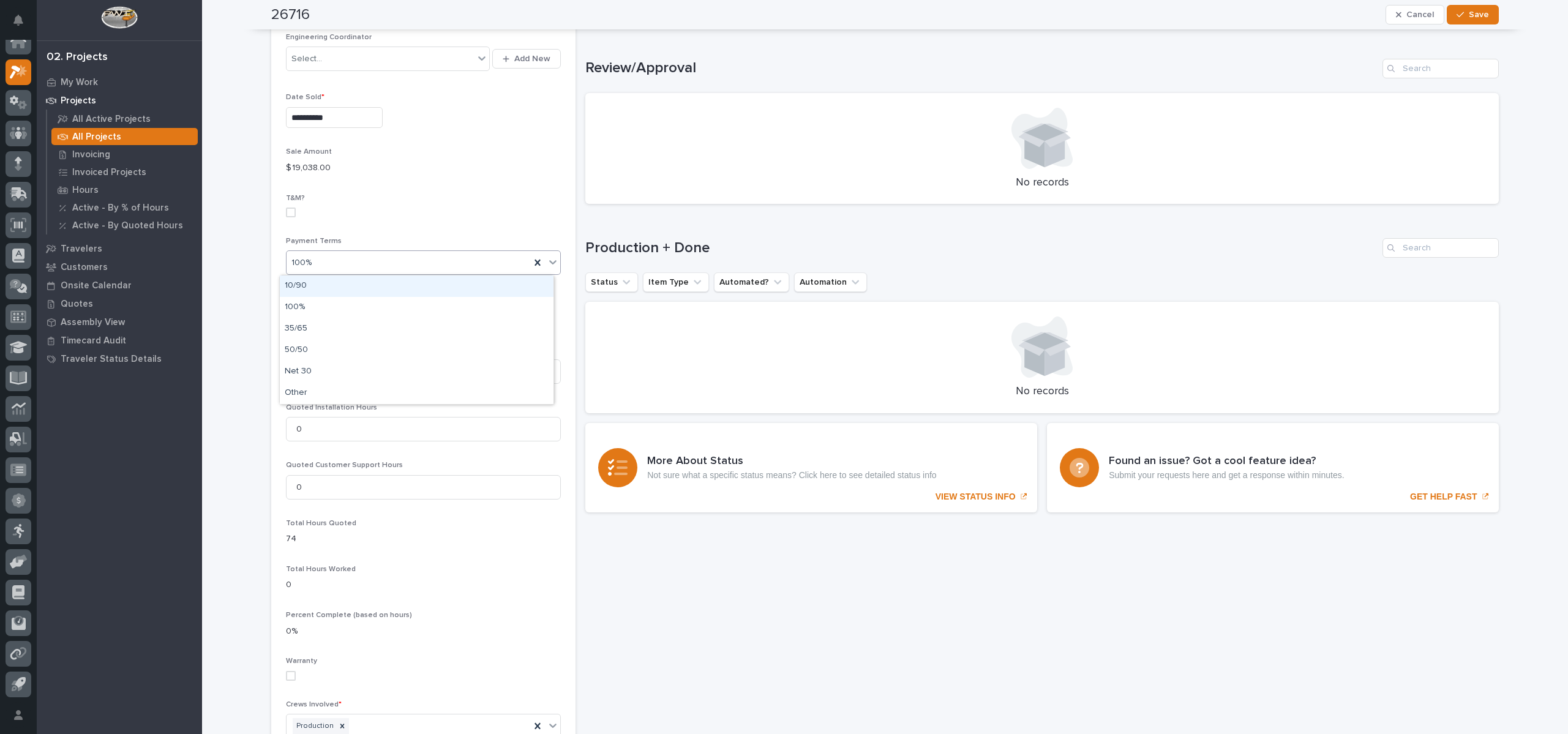
click at [547, 257] on icon at bounding box center [553, 262] width 12 height 12
click at [400, 349] on div "50/50" at bounding box center [417, 351] width 274 height 22
click at [313, 317] on div "PAID IN FULL" at bounding box center [313, 317] width 54 height 18
click at [549, 260] on icon at bounding box center [553, 262] width 12 height 12
click at [444, 295] on div "10/90" at bounding box center [417, 286] width 274 height 22
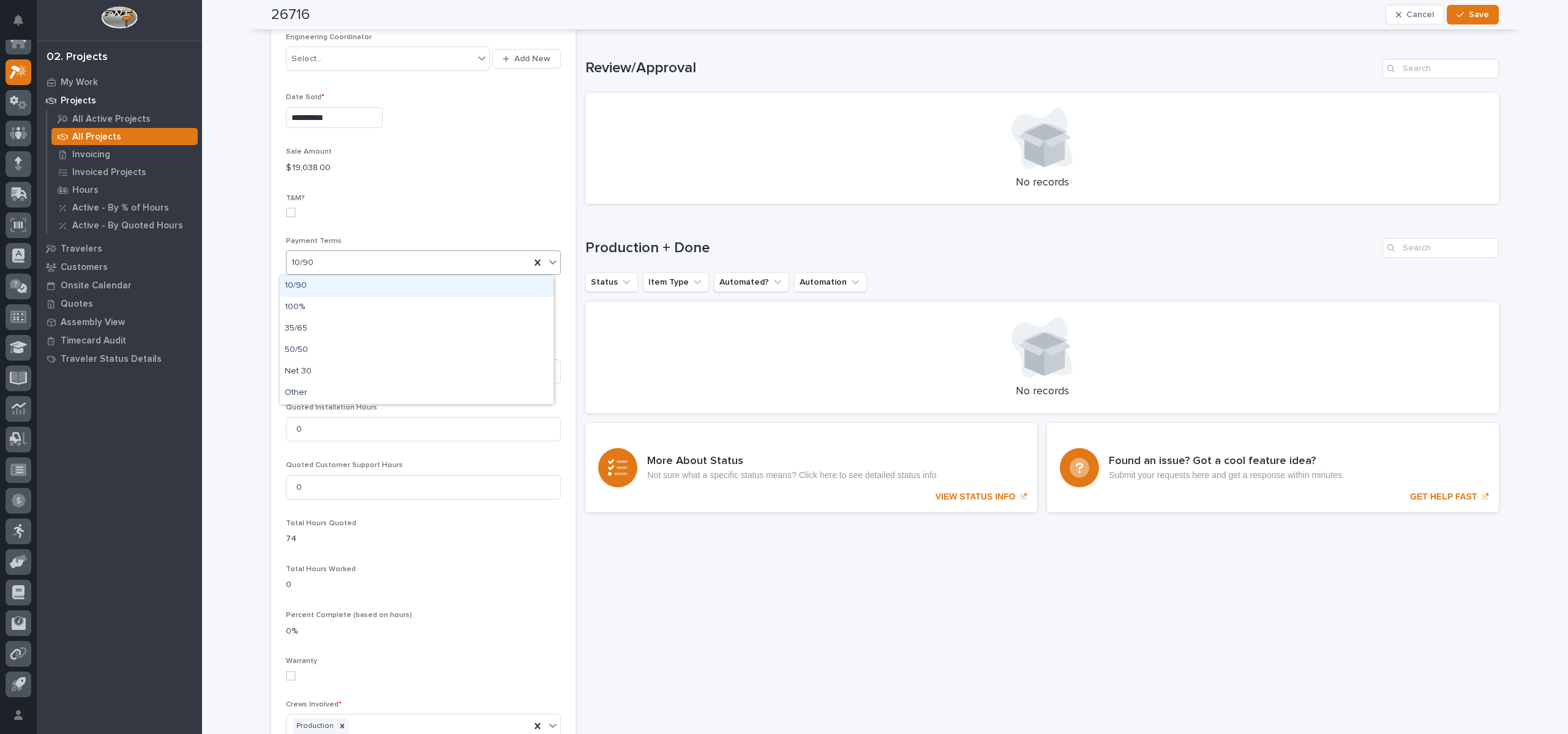
click at [547, 263] on icon at bounding box center [553, 262] width 12 height 12
click at [462, 301] on div "100%" at bounding box center [417, 307] width 274 height 22
click at [464, 205] on div "T&M?" at bounding box center [423, 210] width 275 height 33
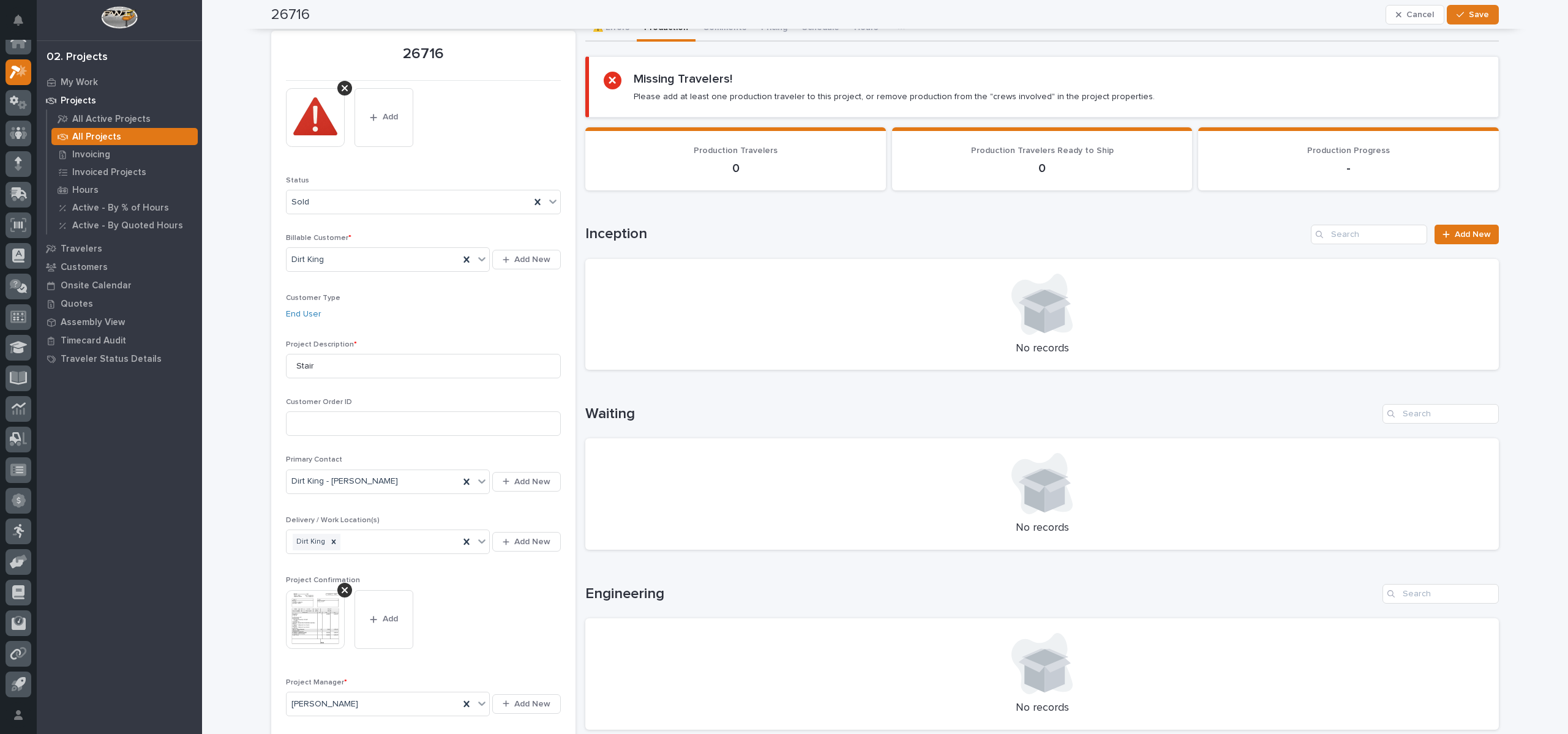
scroll to position [0, 0]
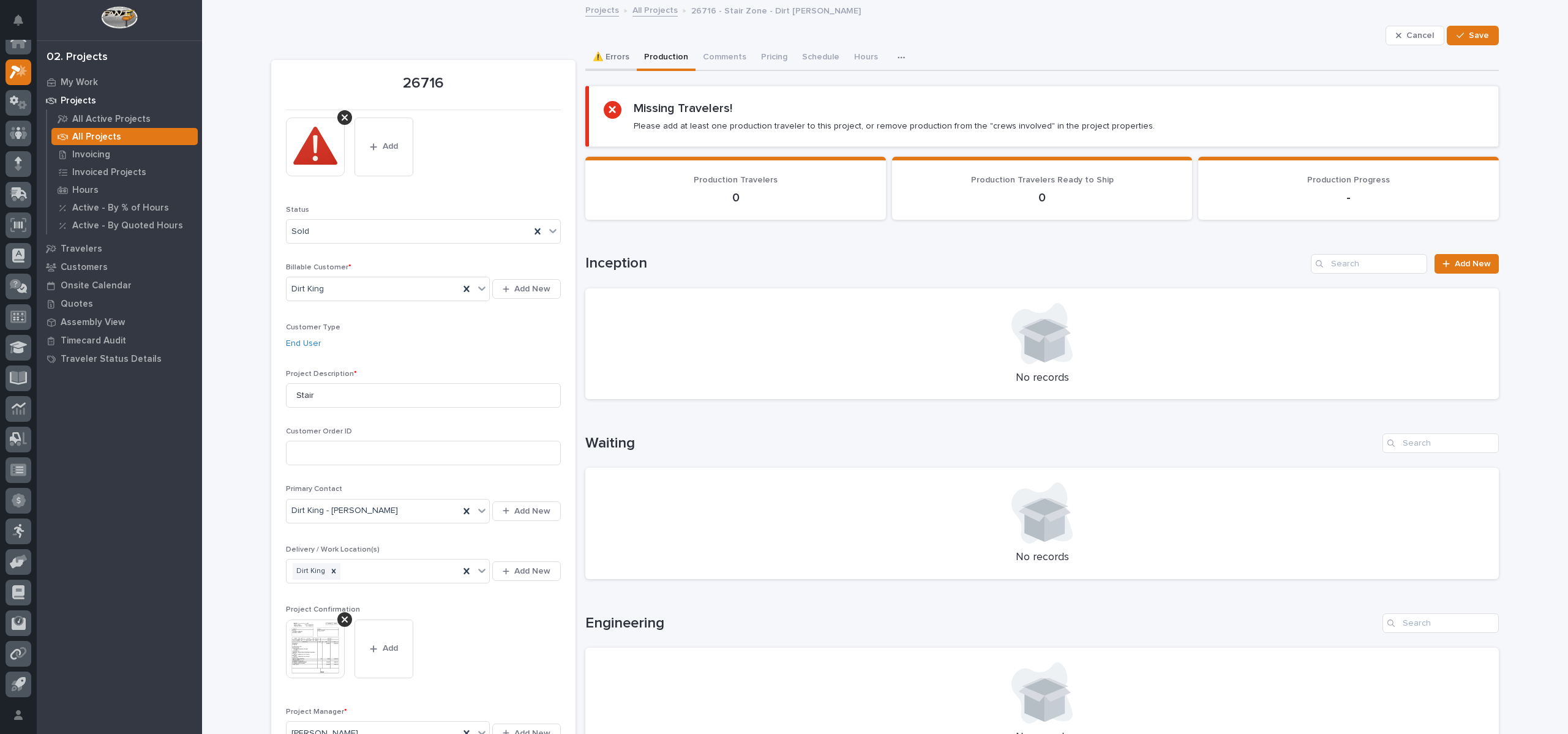
click at [604, 64] on button "⚠️ Errors" at bounding box center [611, 59] width 51 height 26
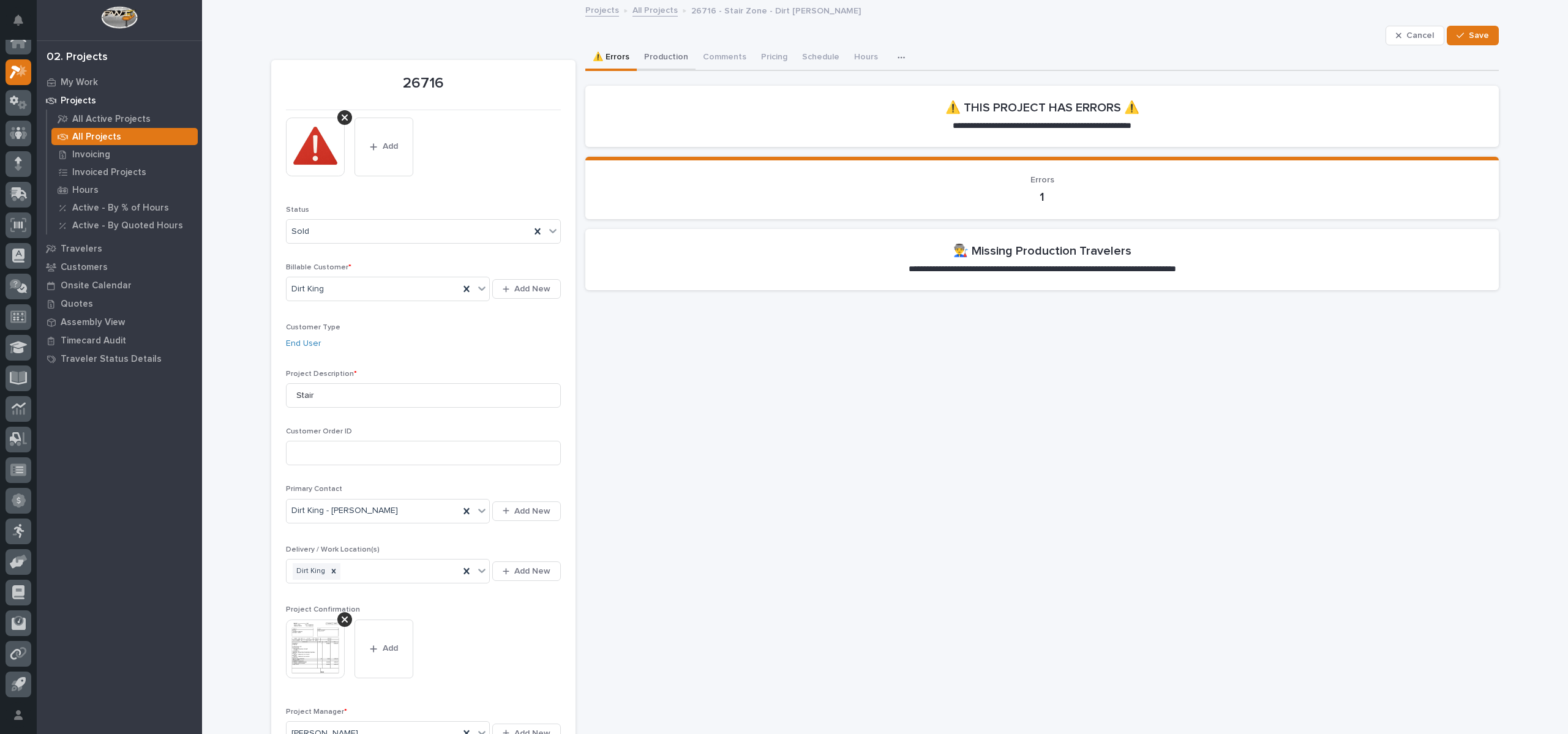
click at [644, 61] on button "Production" at bounding box center [666, 59] width 59 height 26
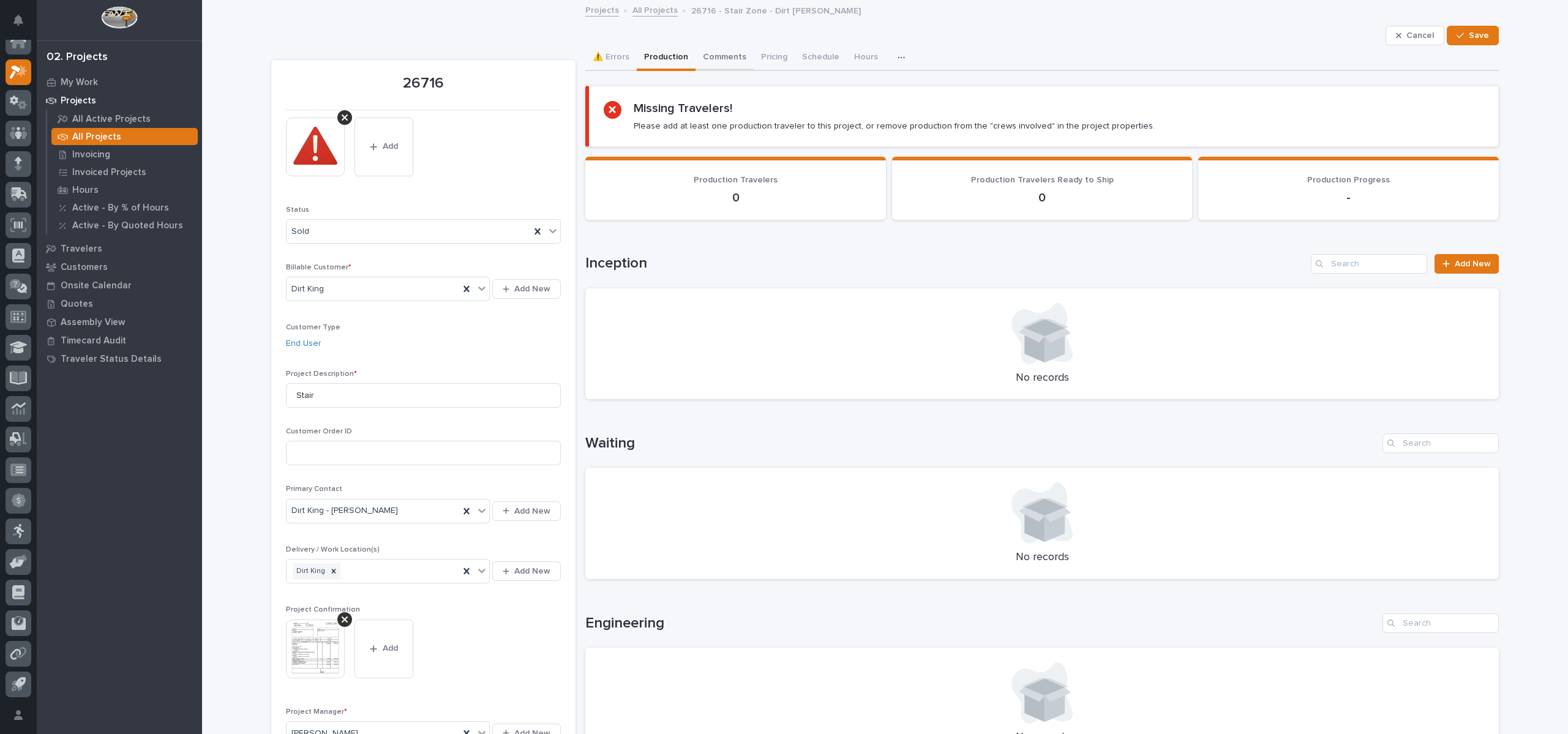
click at [724, 51] on button "Comments" at bounding box center [724, 59] width 58 height 26
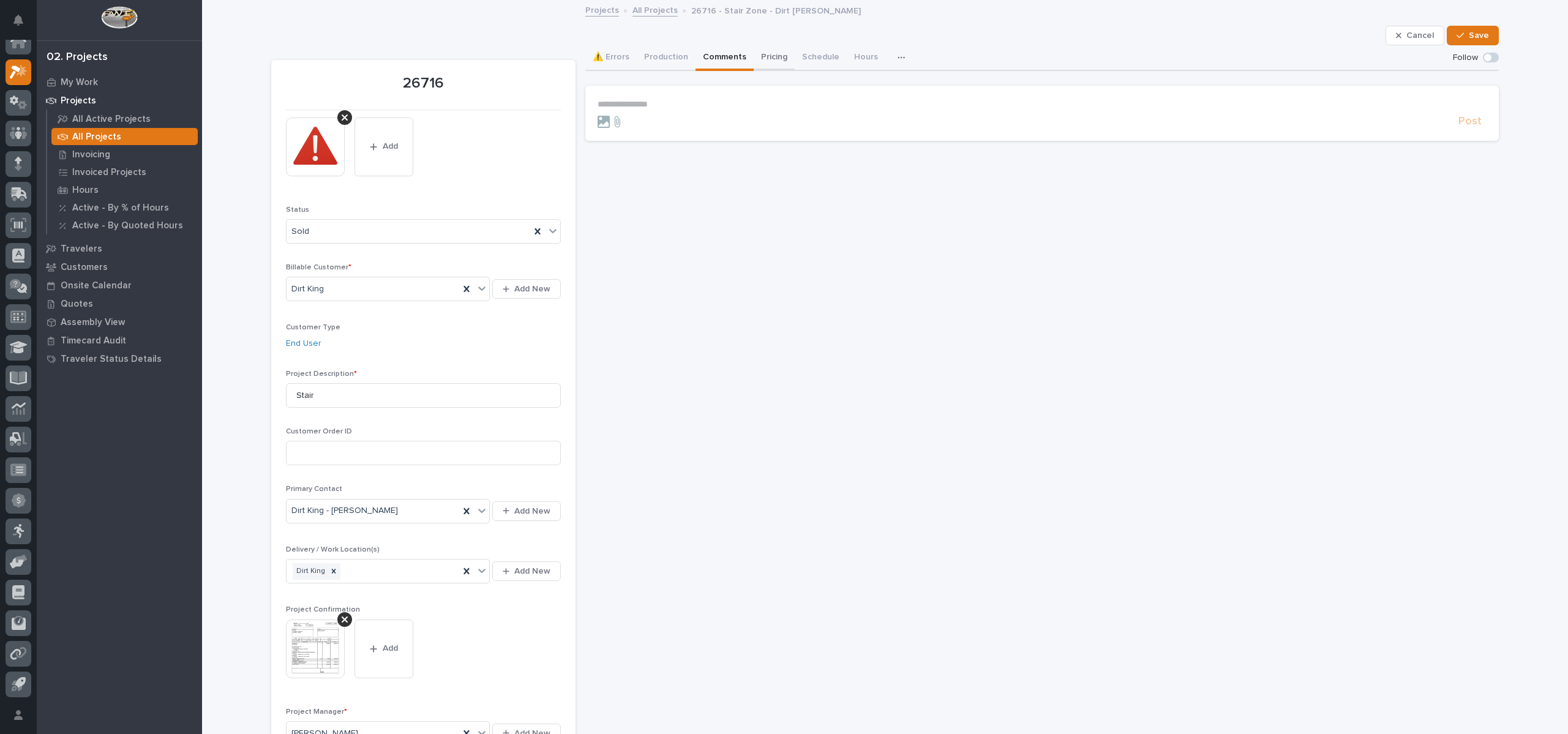
click at [763, 61] on button "Pricing" at bounding box center [774, 59] width 41 height 26
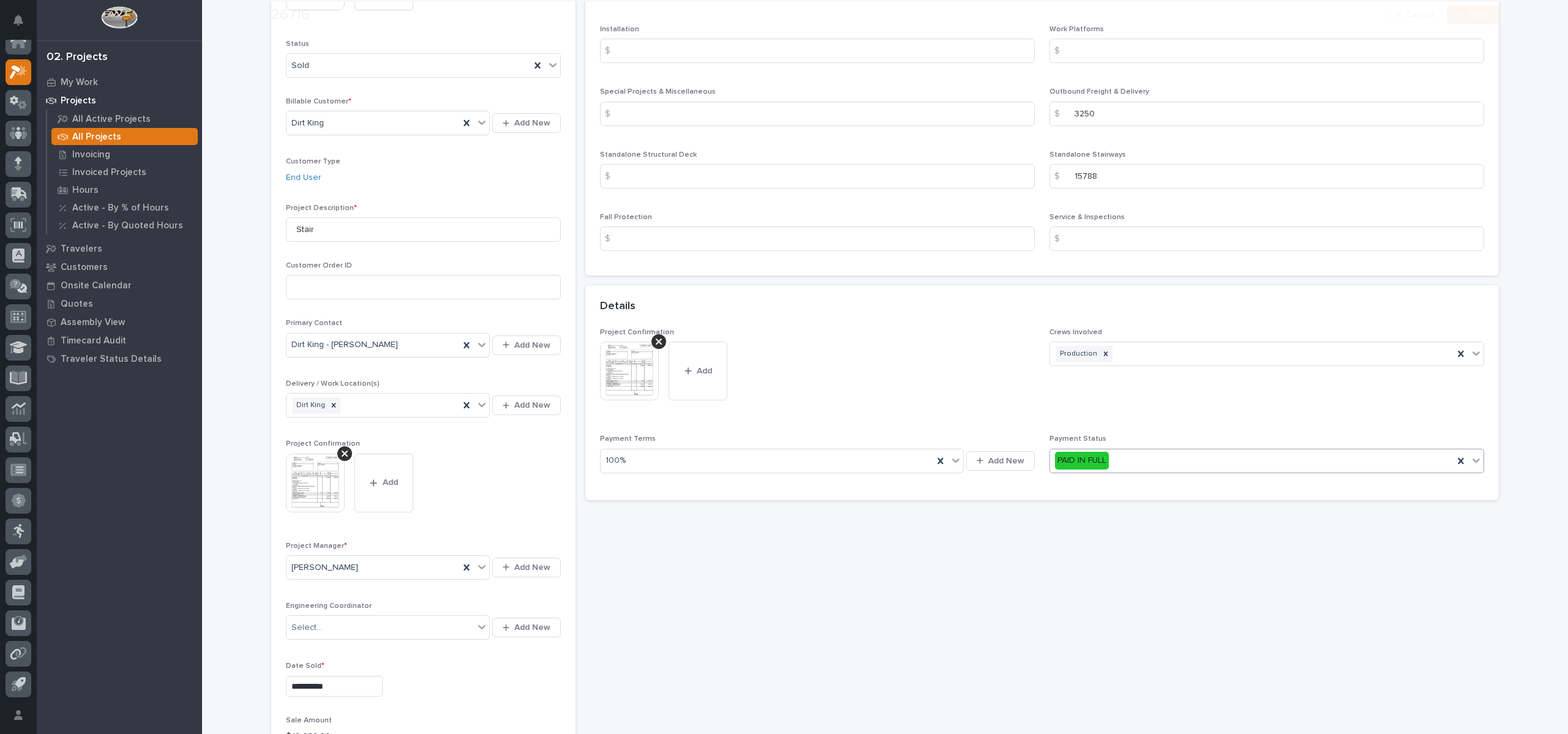
scroll to position [184, 0]
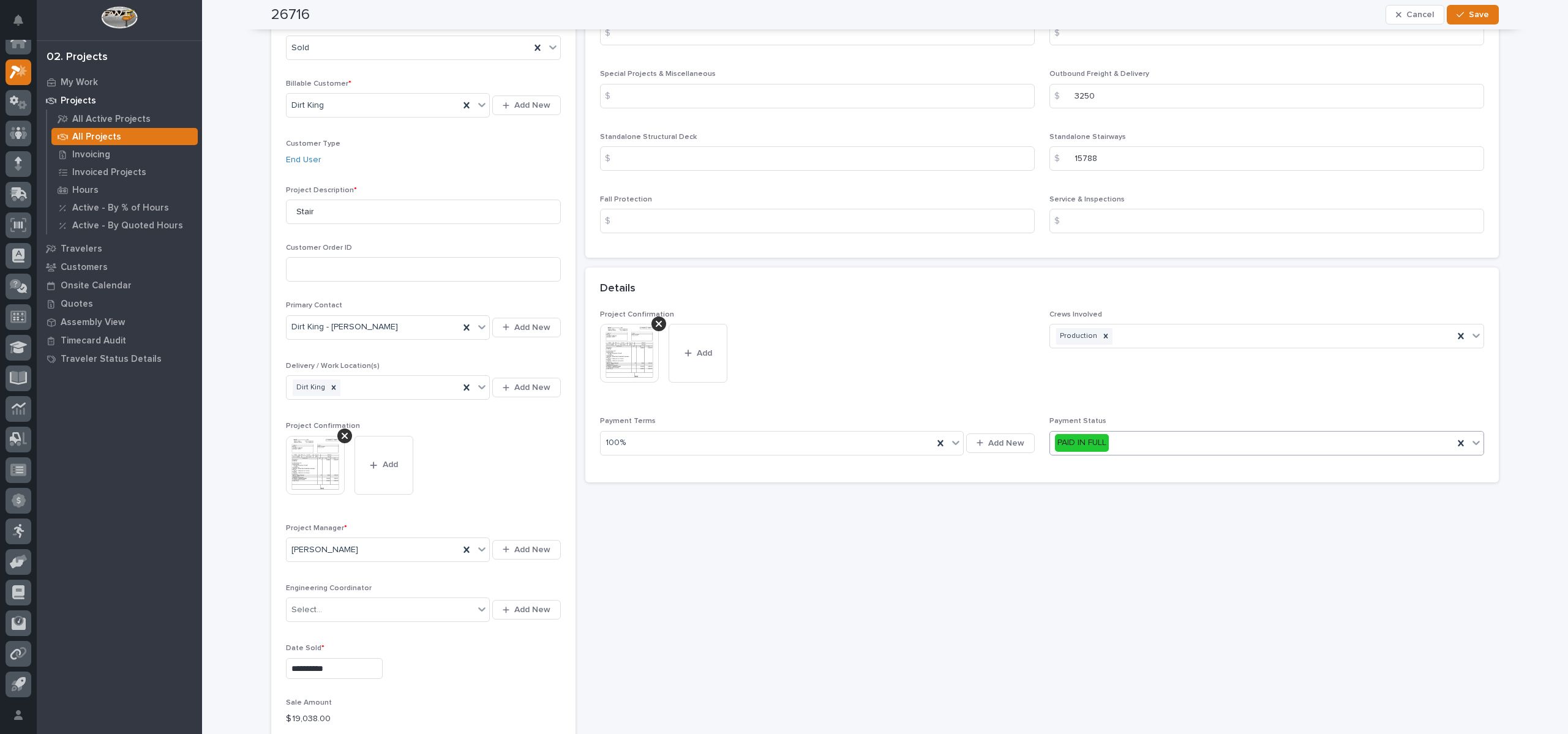
click at [1233, 450] on div "PAID IN FULL" at bounding box center [1252, 443] width 404 height 20
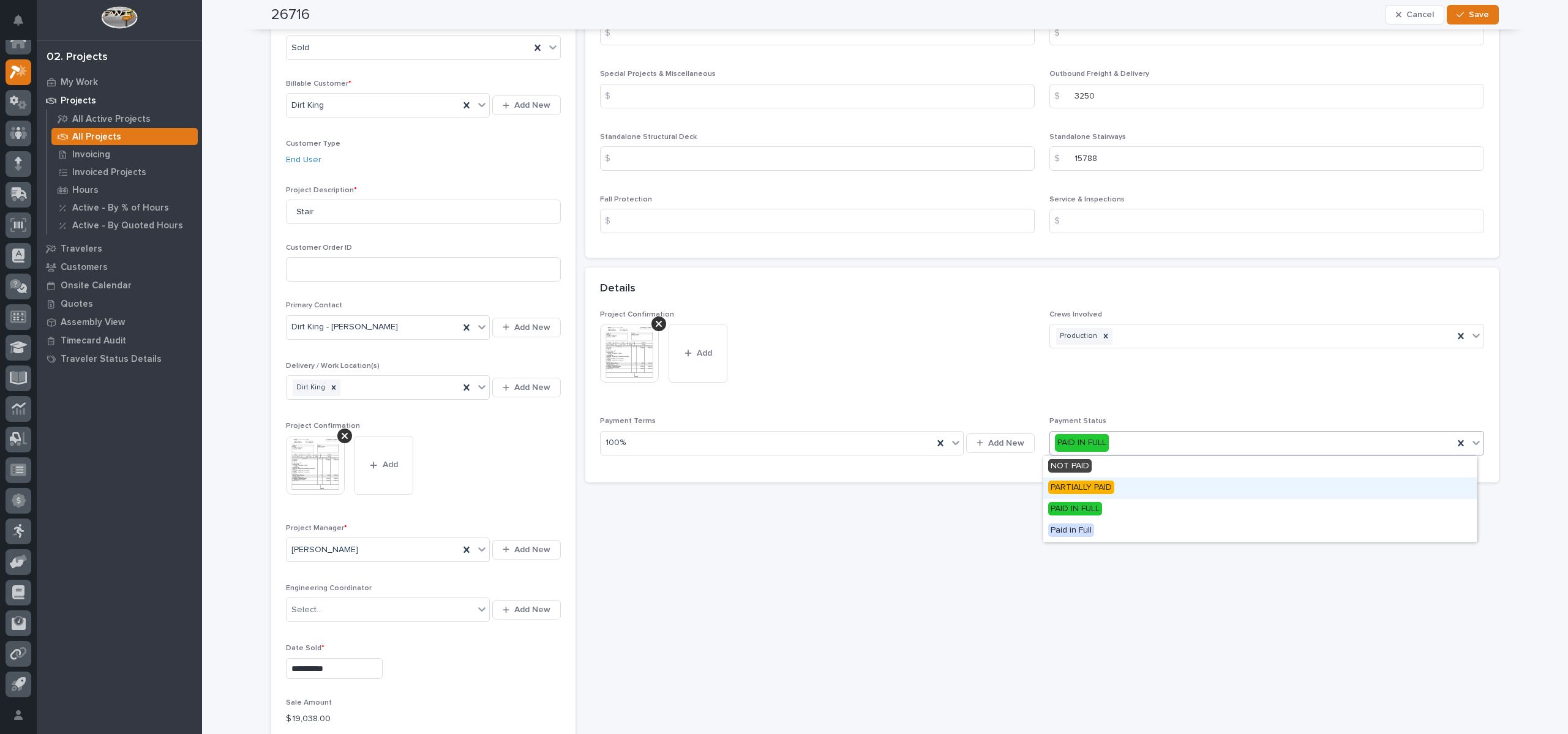
click at [1153, 485] on div "PARTIALLY PAID" at bounding box center [1260, 488] width 433 height 22
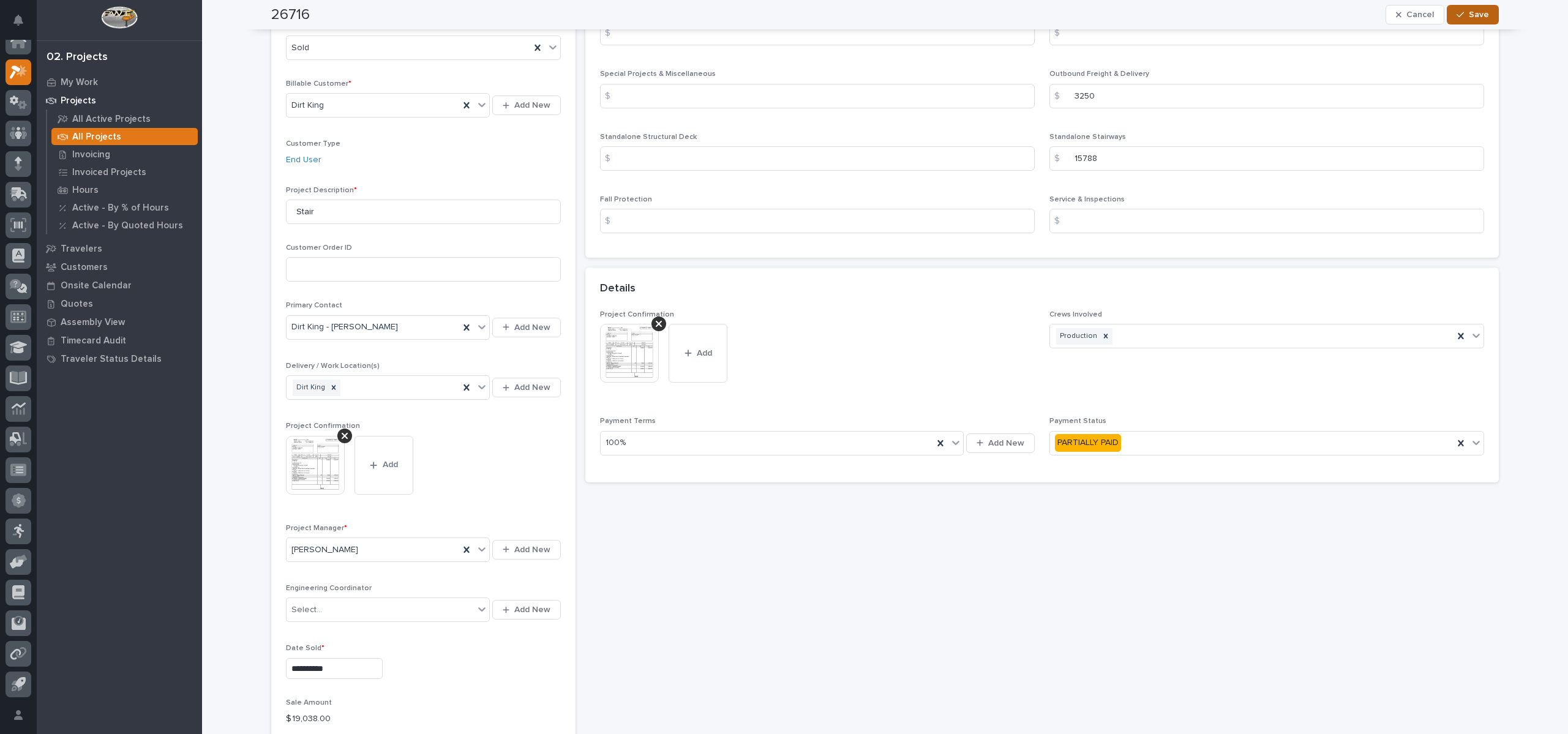
click at [1484, 17] on button "Save" at bounding box center [1473, 14] width 52 height 20
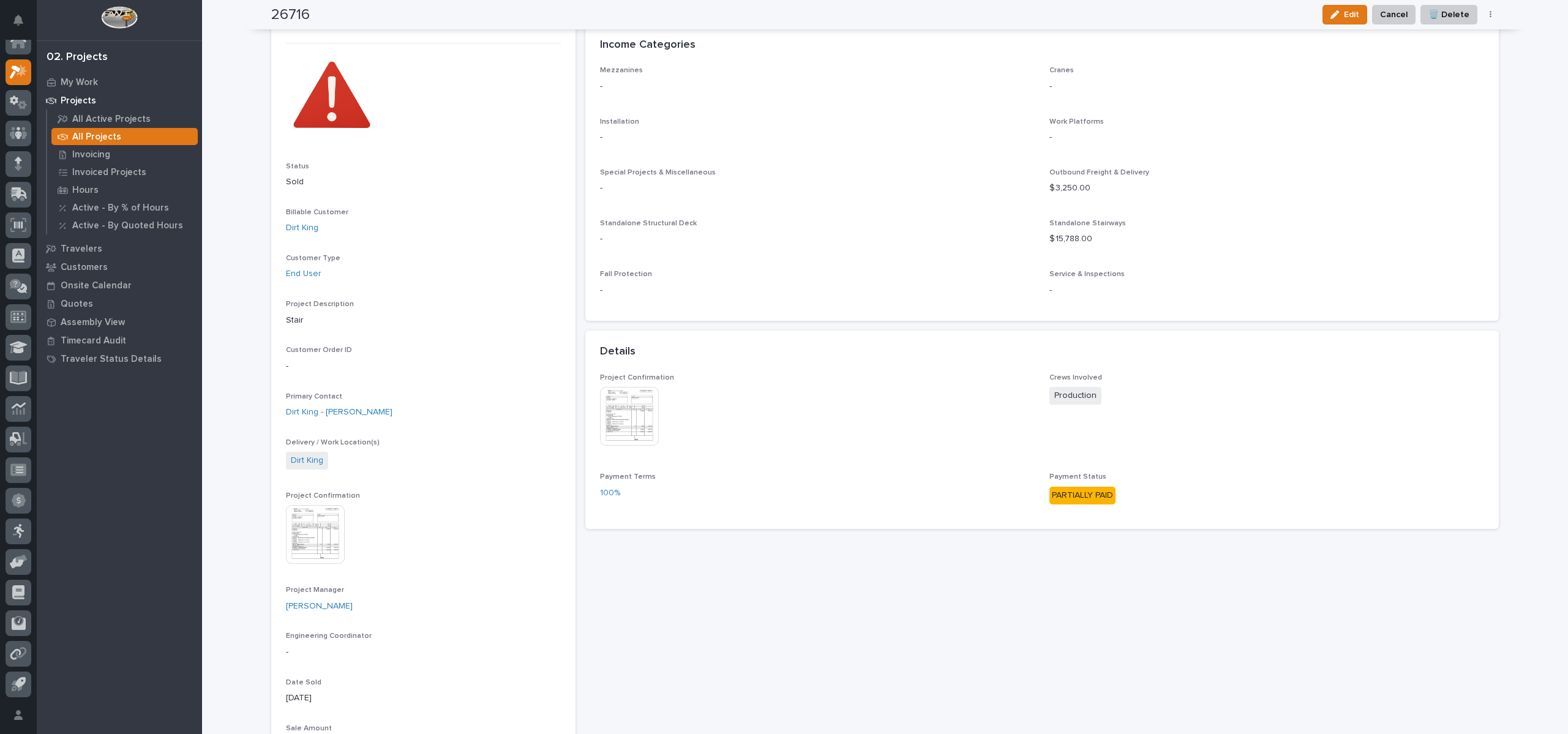
scroll to position [0, 0]
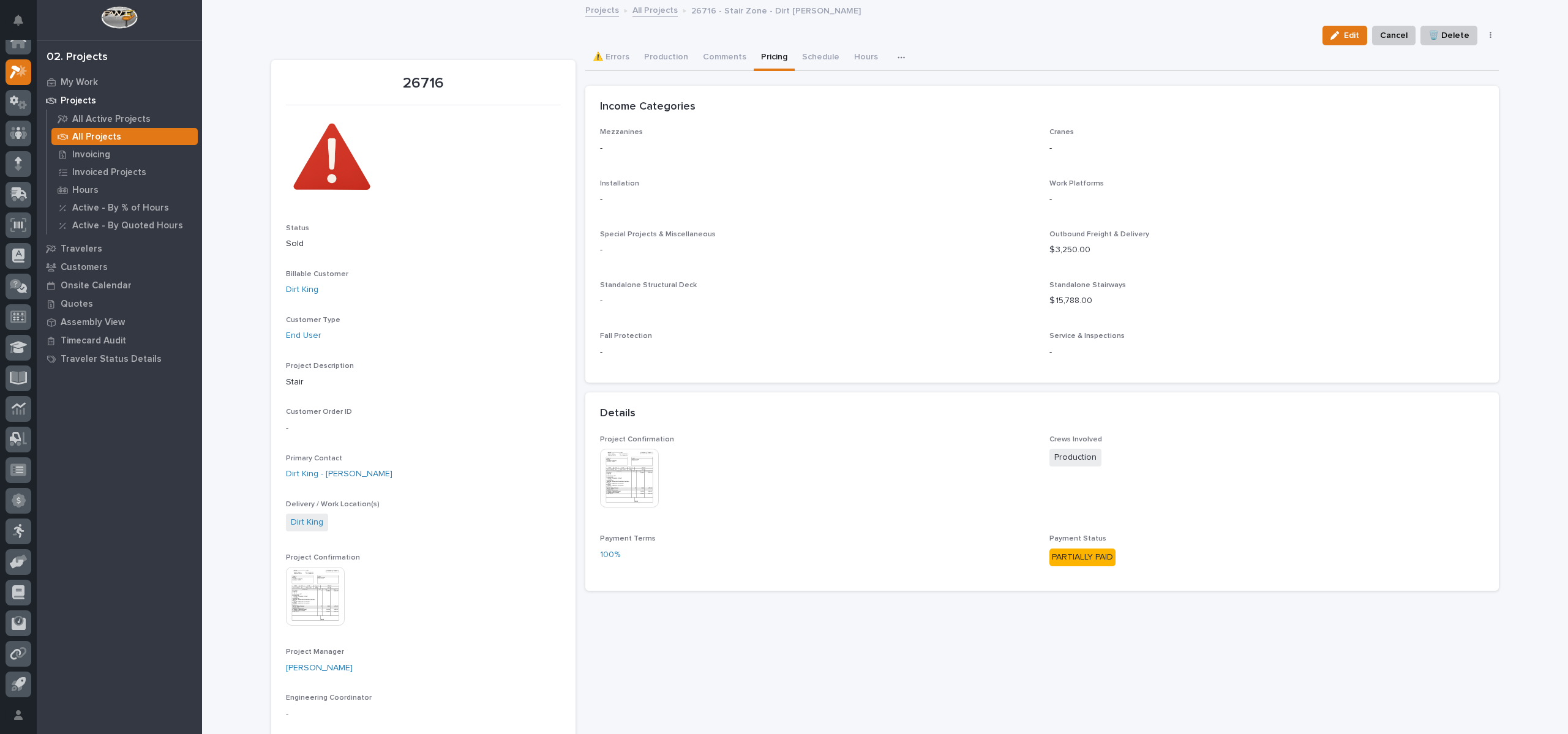
click at [639, 13] on link "All Projects" at bounding box center [655, 9] width 46 height 14
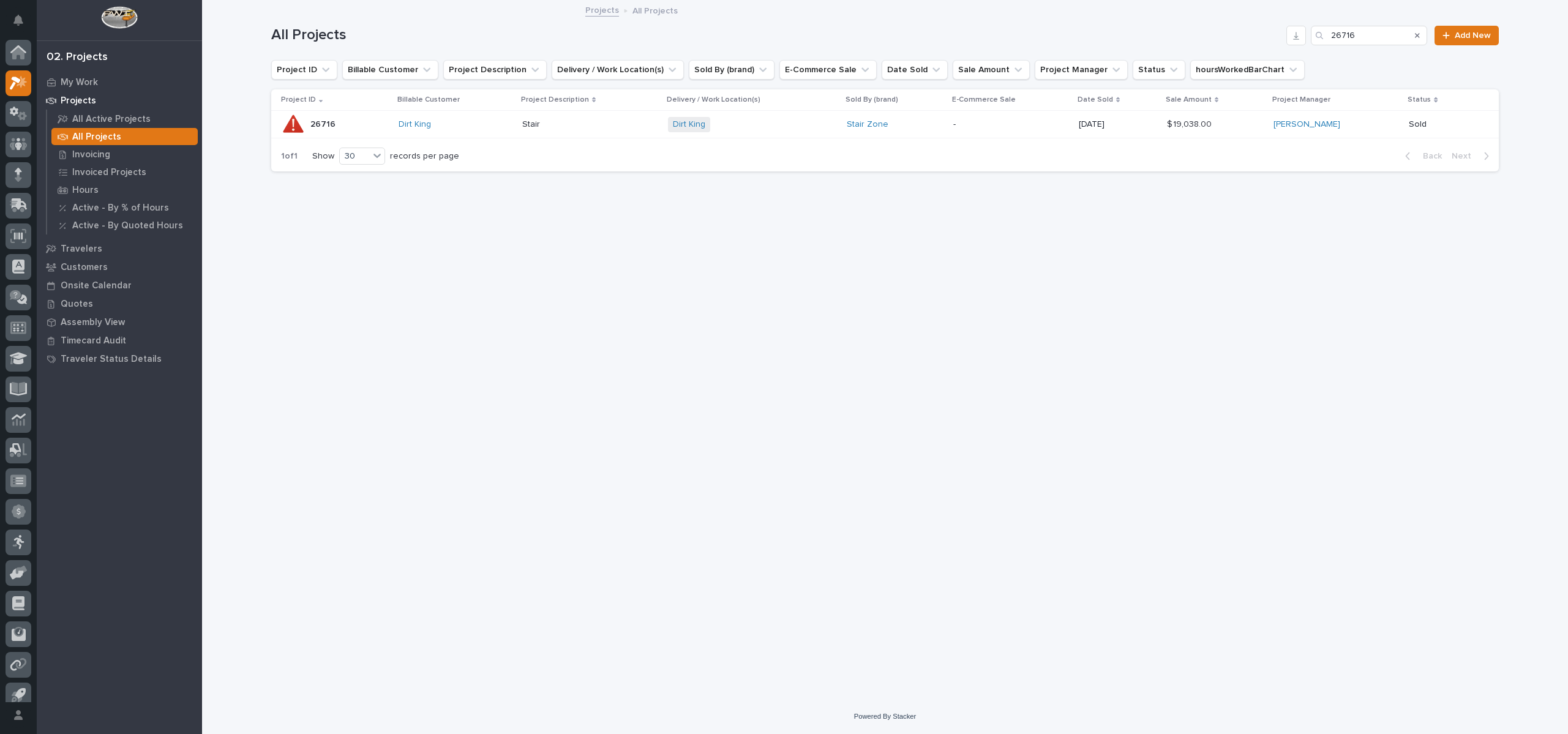
scroll to position [11, 0]
click at [68, 83] on p "My Work" at bounding box center [80, 82] width 38 height 11
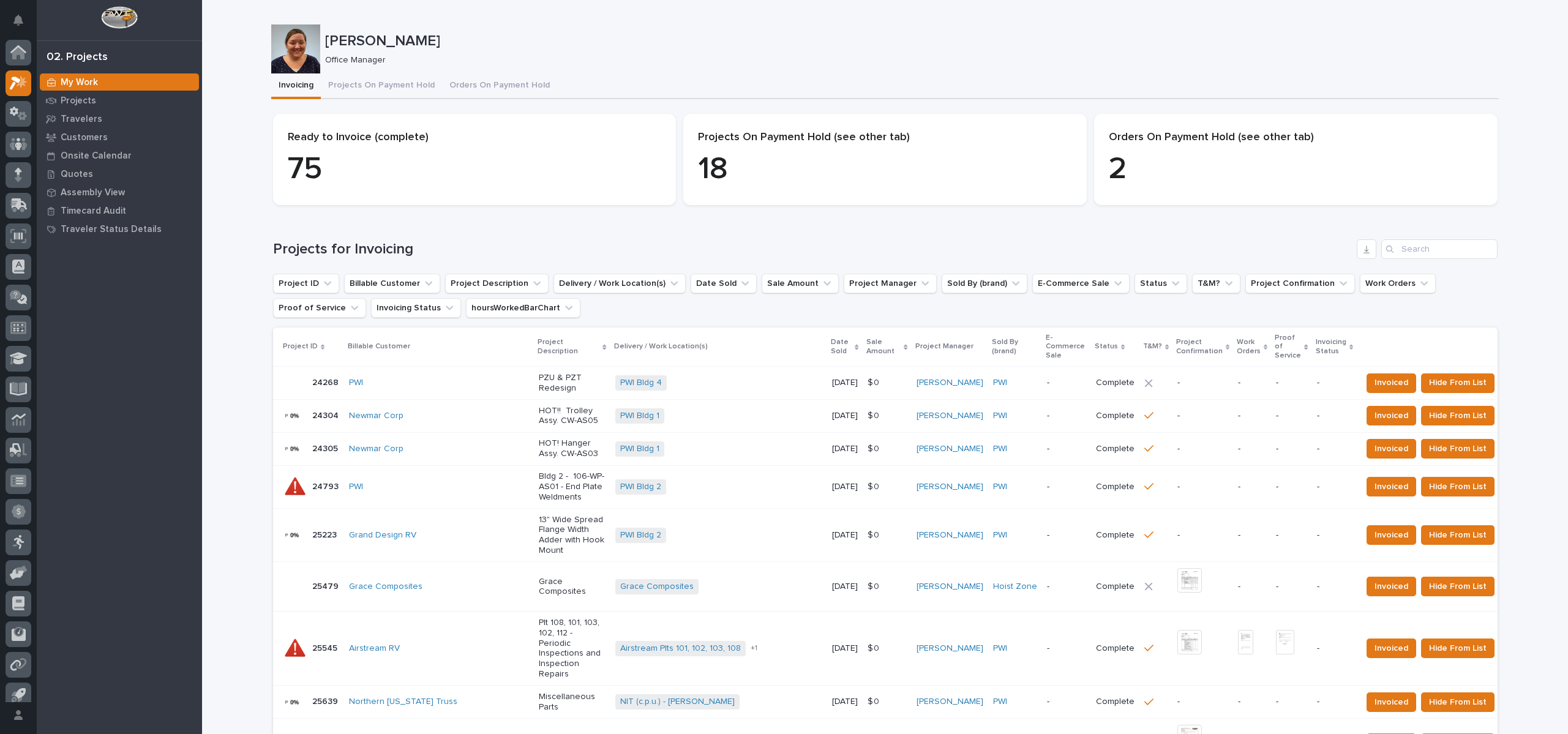
scroll to position [11, 0]
click at [538, 59] on p "Office Manager" at bounding box center [907, 60] width 1164 height 10
click at [25, 133] on icon at bounding box center [19, 132] width 18 height 12
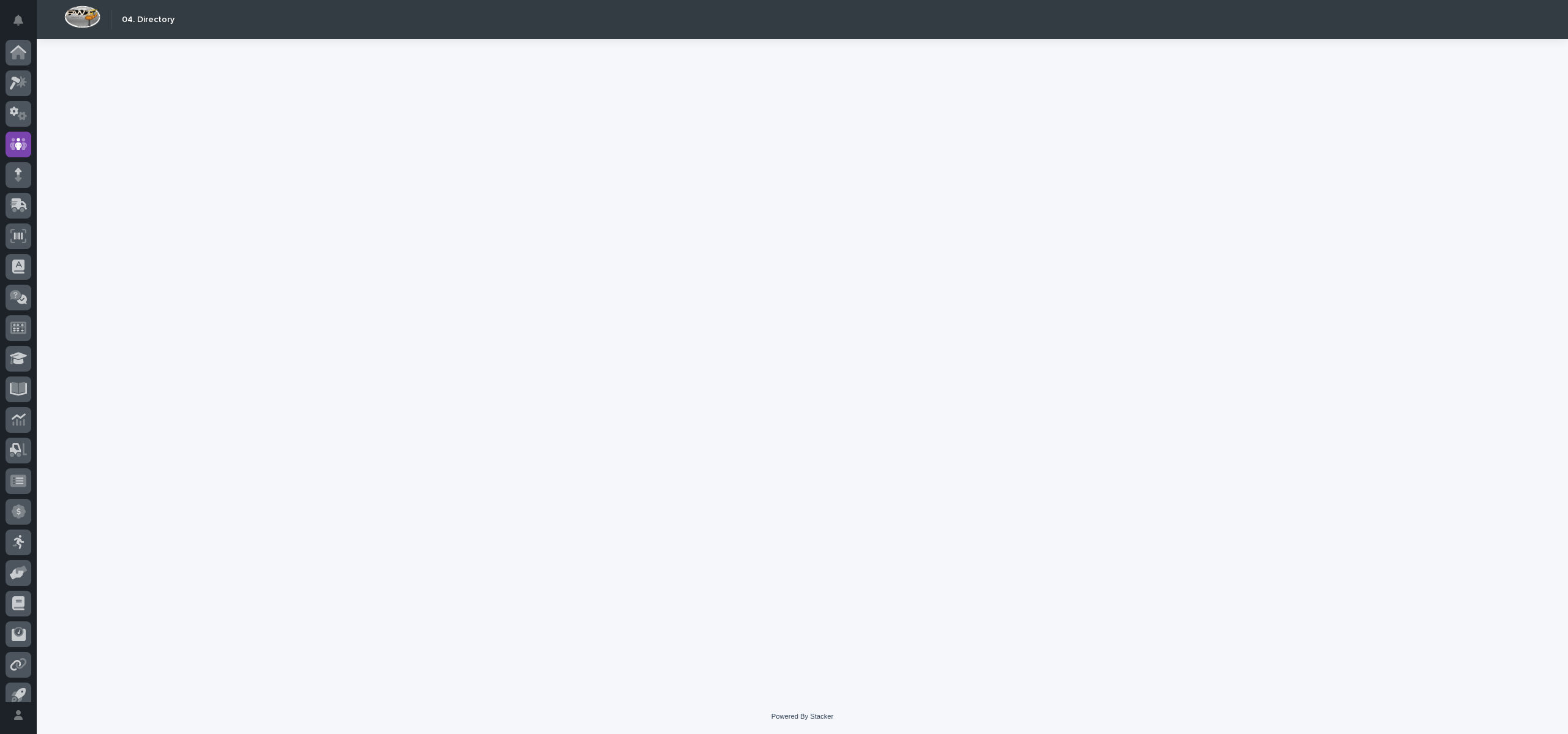
scroll to position [11, 0]
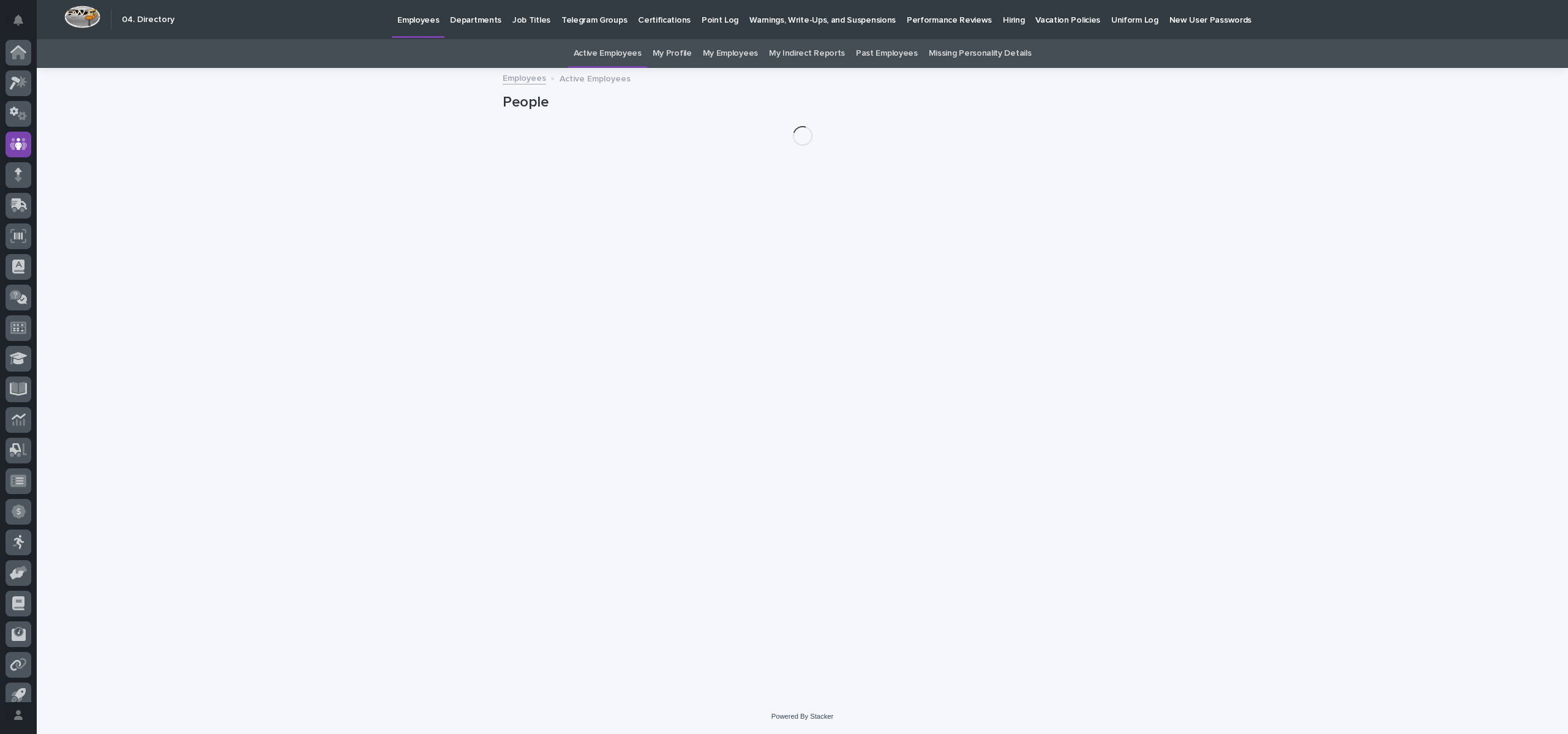
scroll to position [11, 0]
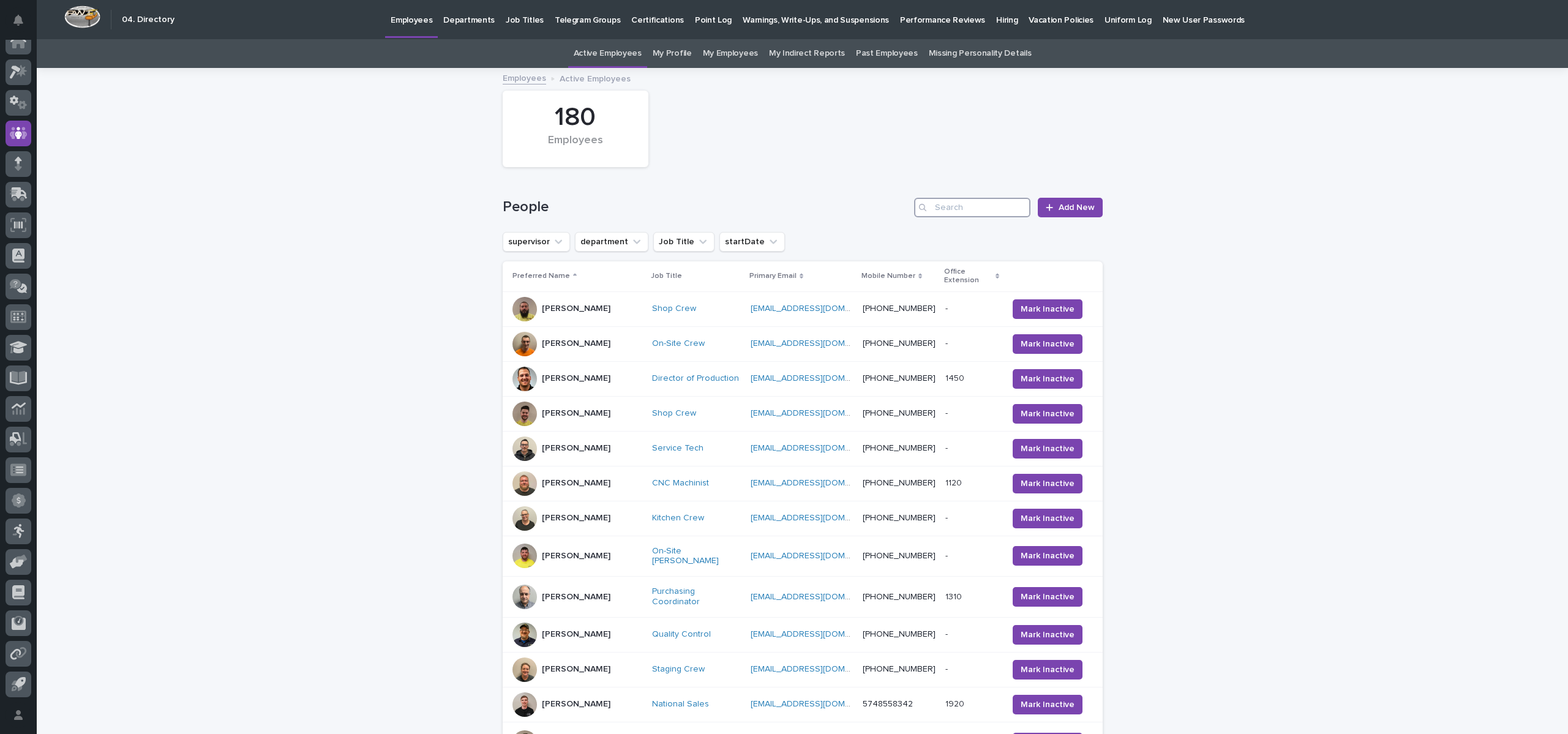
click at [975, 210] on input "Search" at bounding box center [972, 207] width 116 height 20
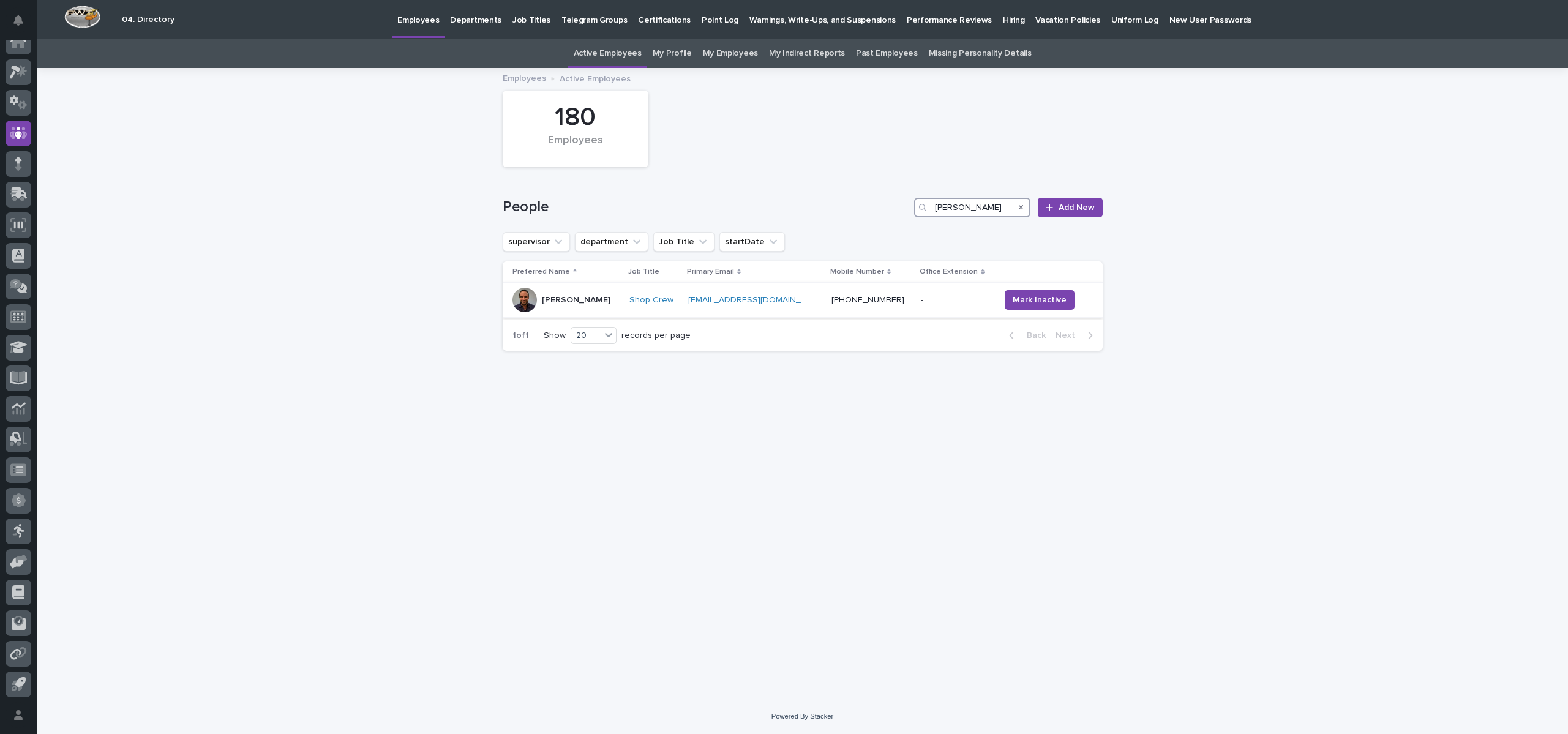
type input "[PERSON_NAME]"
click at [564, 293] on div "[PERSON_NAME]" at bounding box center [576, 299] width 69 height 13
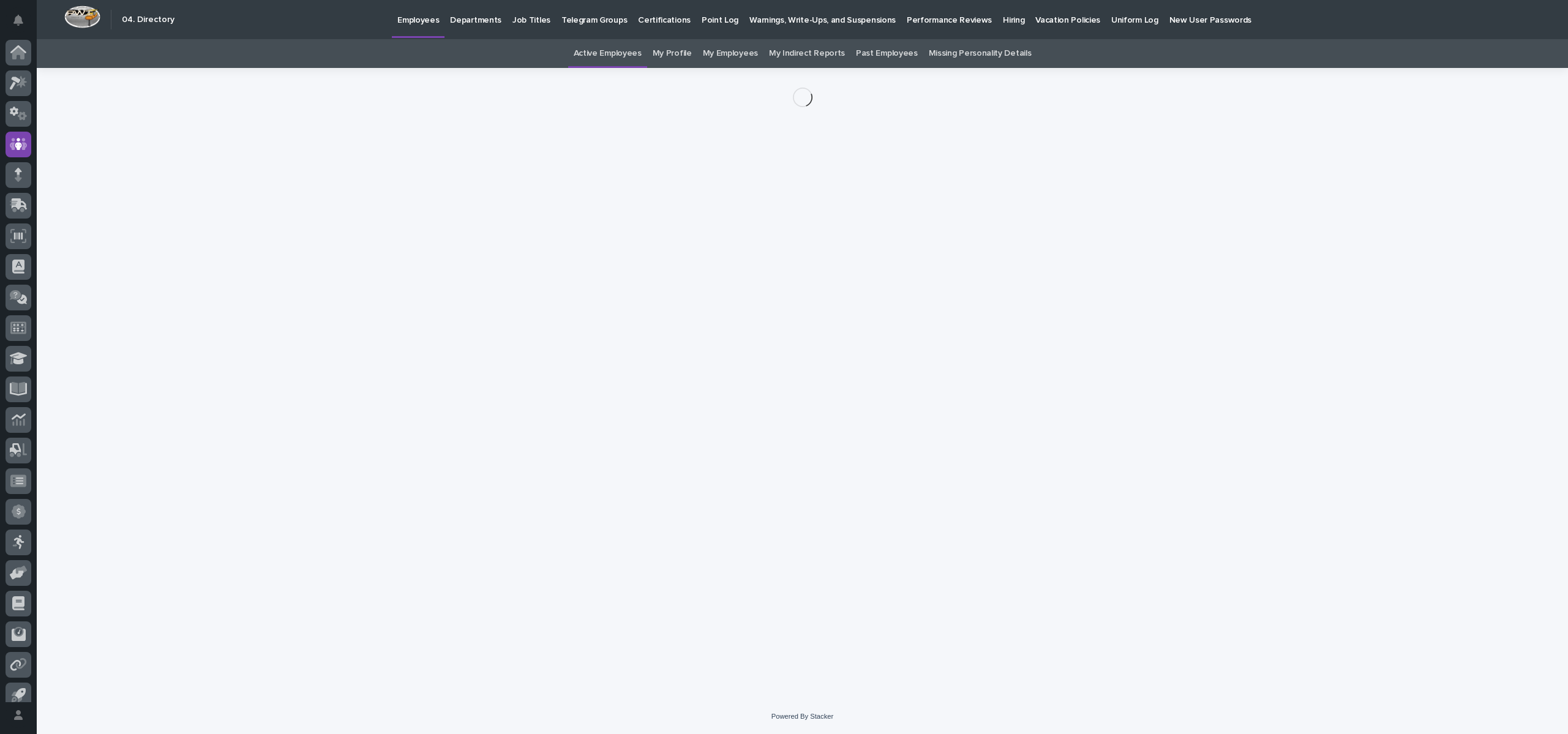
scroll to position [11, 0]
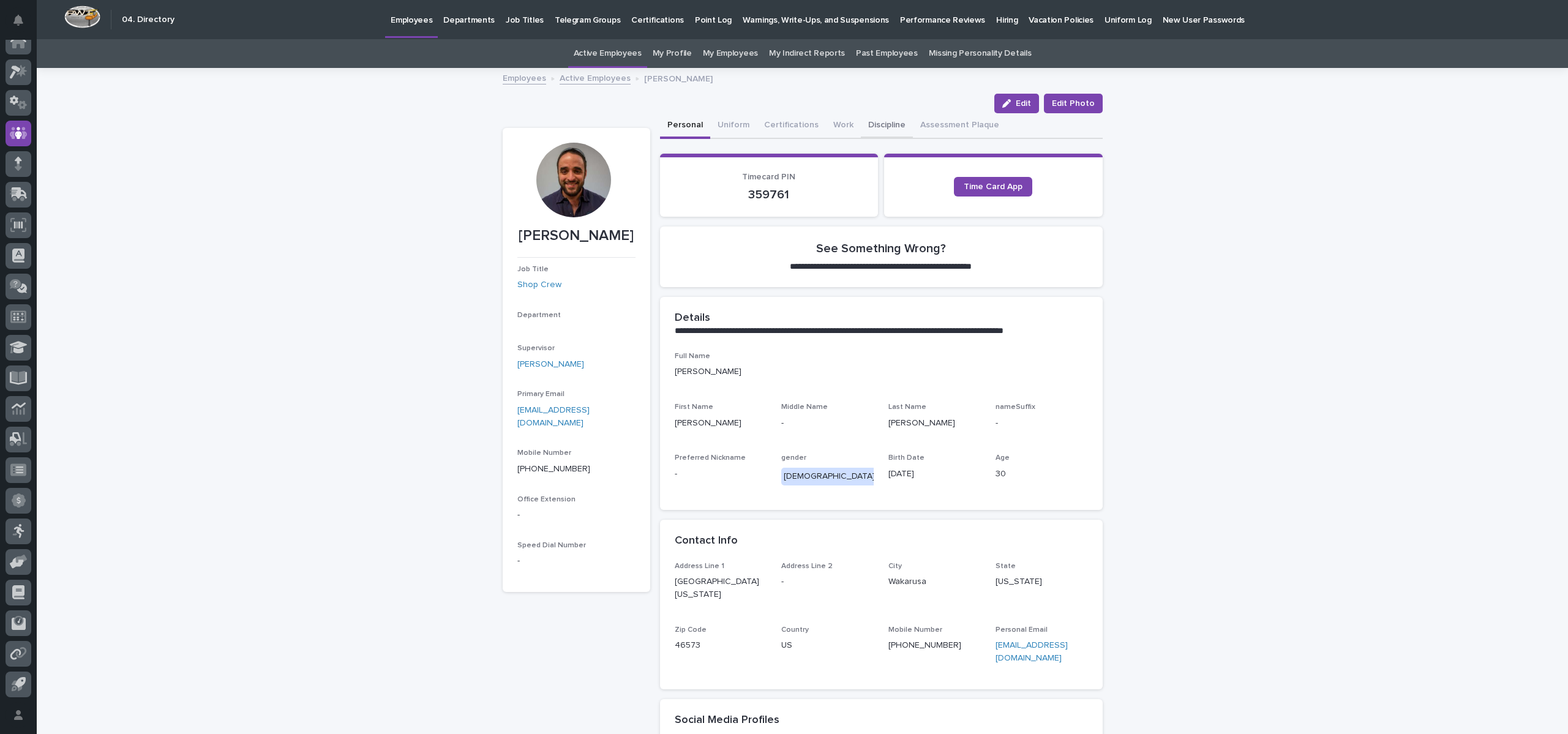
click at [869, 121] on button "Discipline" at bounding box center [887, 127] width 52 height 26
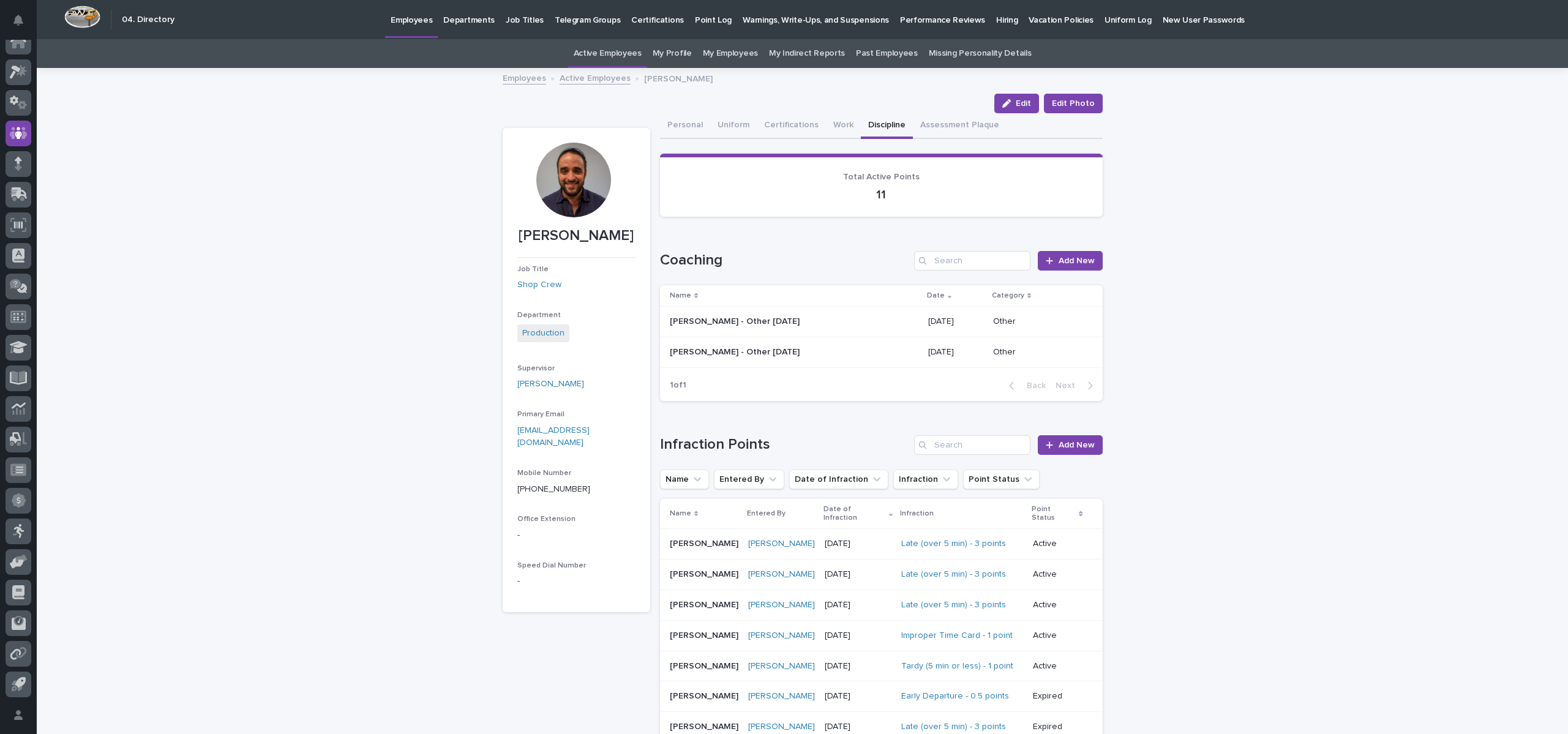
click at [517, 76] on link "Employees" at bounding box center [525, 77] width 43 height 14
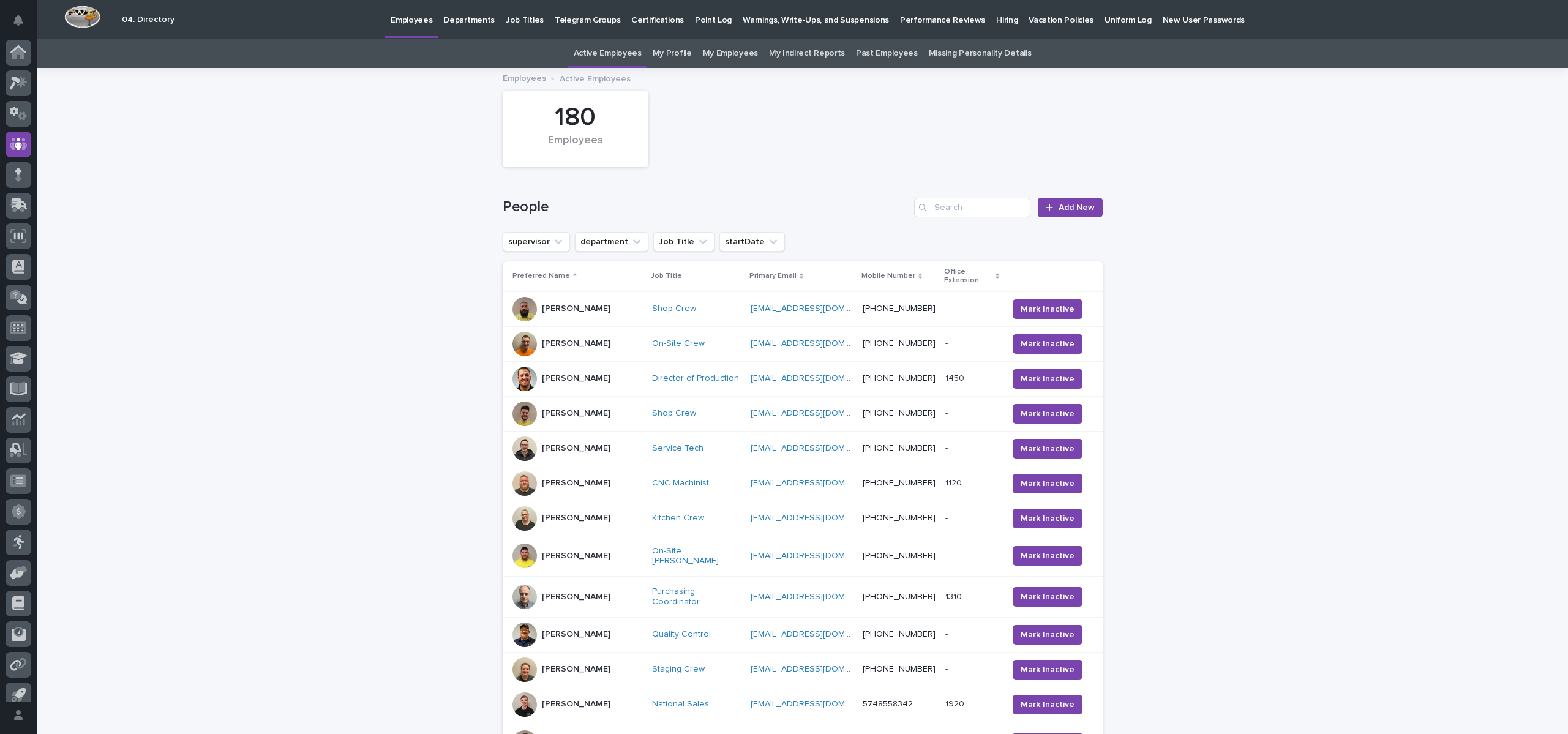
scroll to position [11, 0]
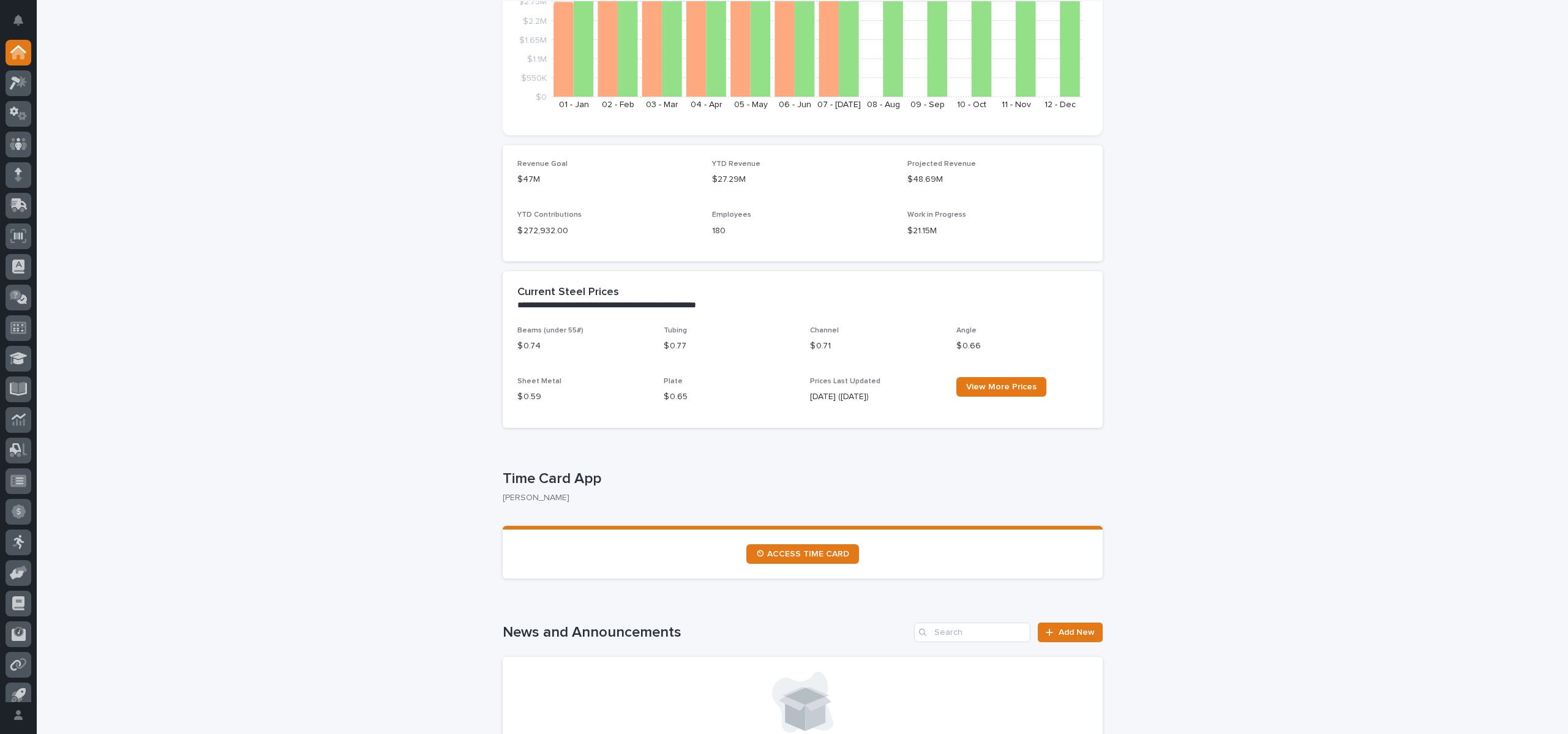
scroll to position [367, 0]
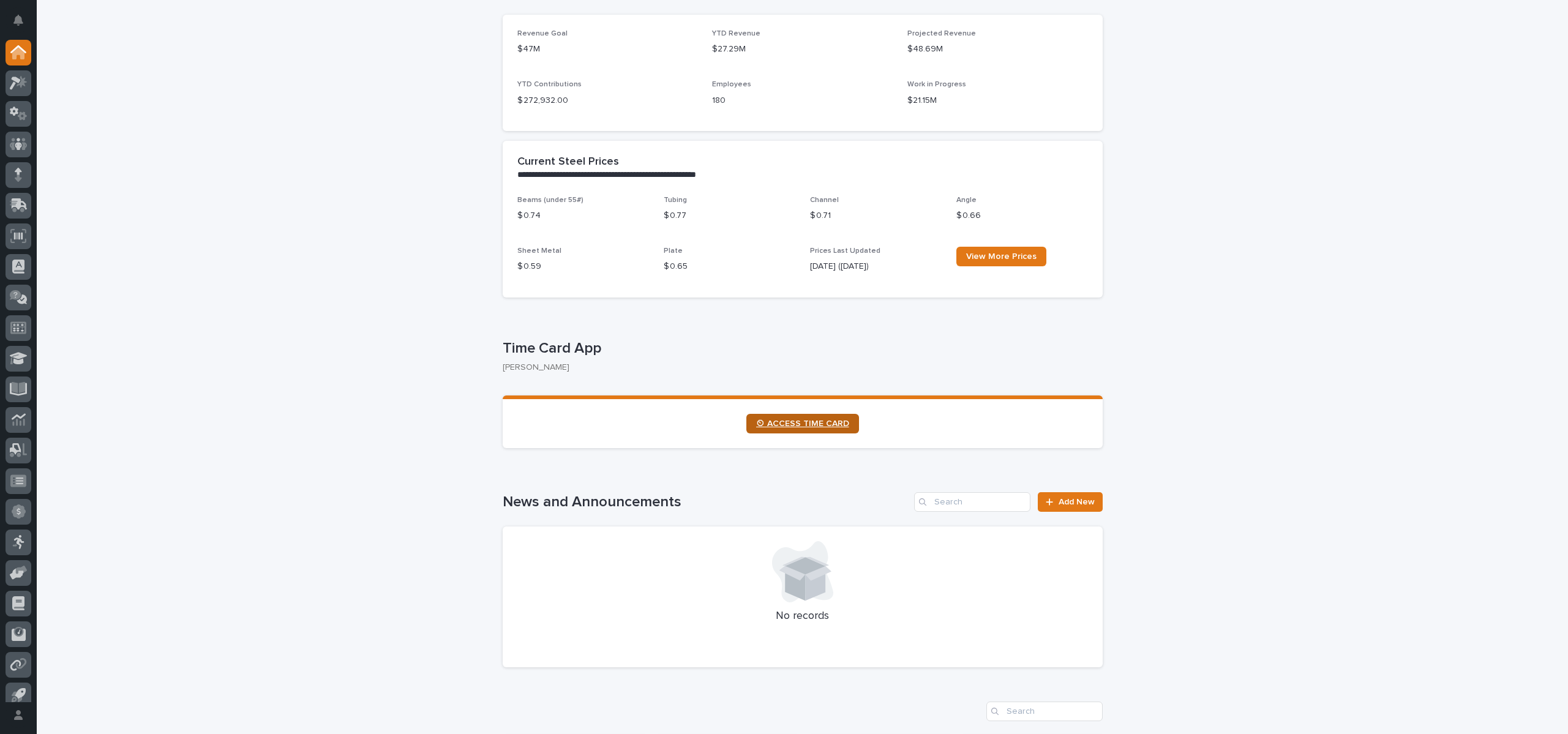
click at [815, 419] on span "⏲ ACCESS TIME CARD" at bounding box center [802, 424] width 93 height 9
